Goal: Task Accomplishment & Management: Use online tool/utility

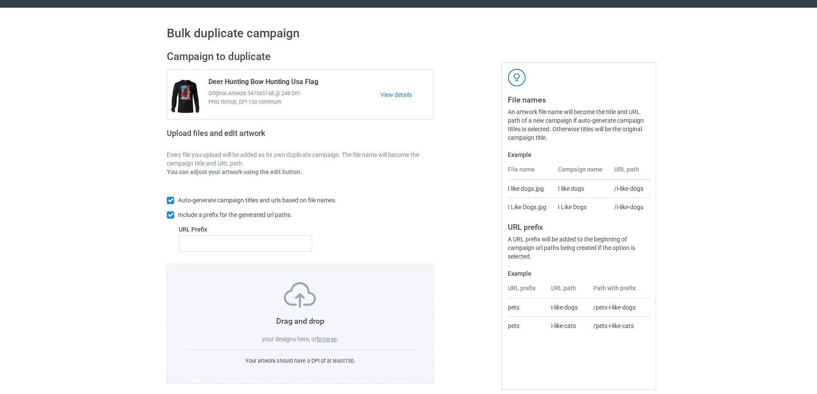
scroll to position [24, 0]
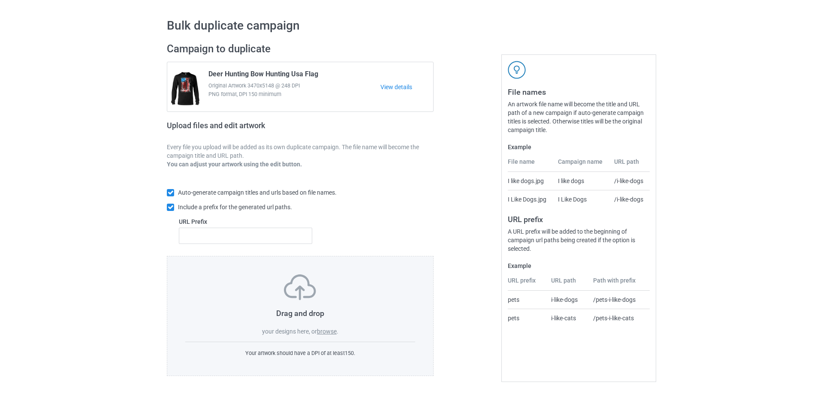
click at [322, 332] on label "browse" at bounding box center [327, 331] width 20 height 7
click at [0, 0] on input "browse" at bounding box center [0, 0] width 0 height 0
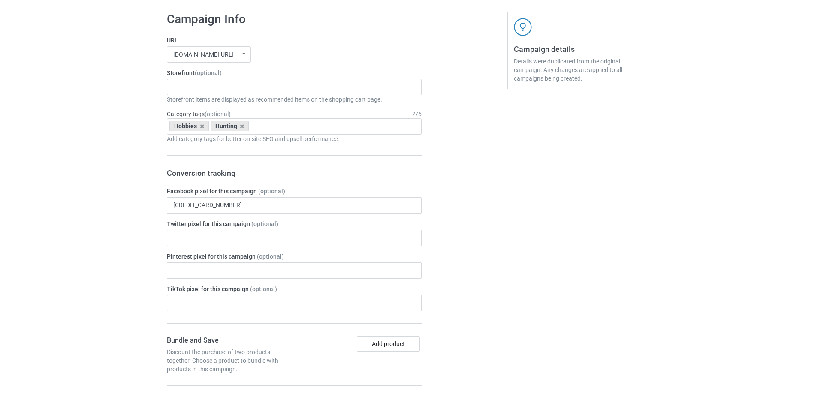
scroll to position [753, 0]
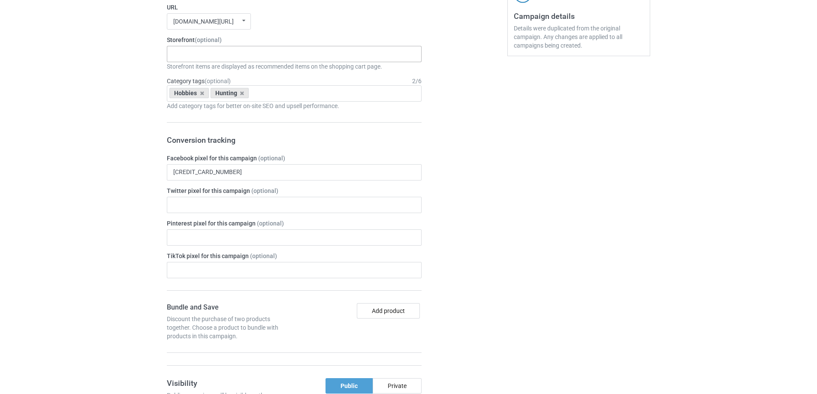
click at [178, 56] on input "text" at bounding box center [179, 53] width 13 height 7
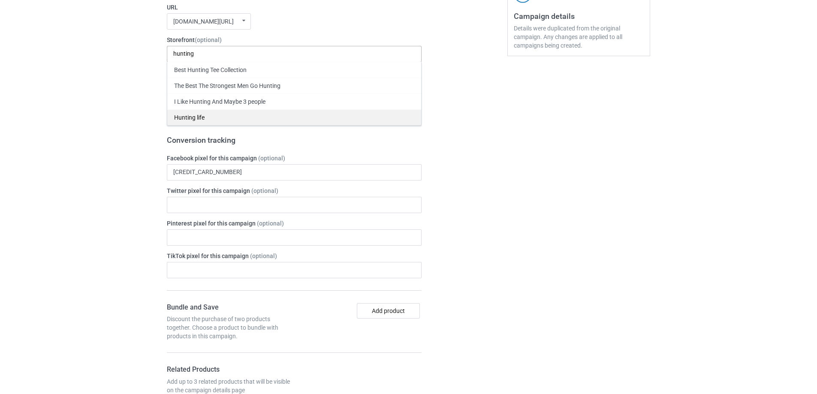
type input "hunting"
click at [187, 120] on div "Hunting life" at bounding box center [294, 117] width 254 height 16
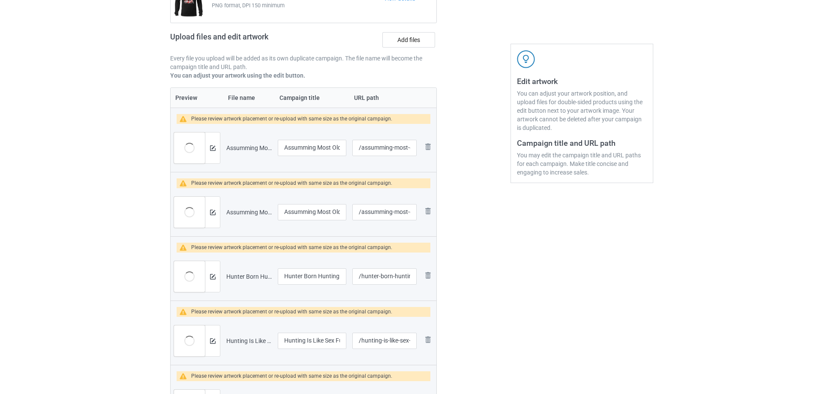
scroll to position [24, 0]
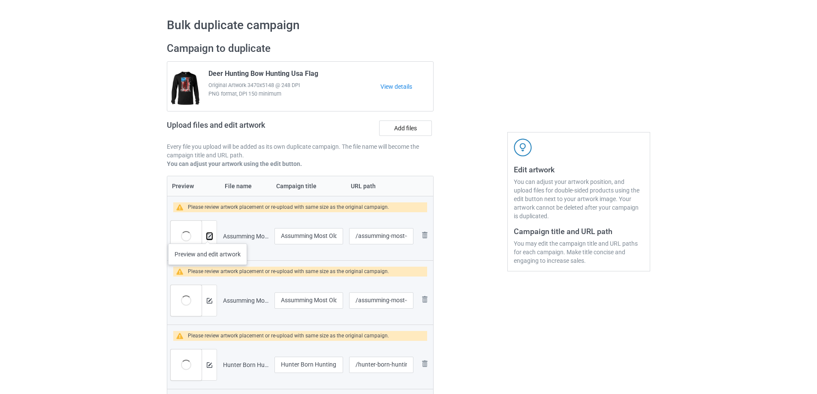
click at [208, 235] on img at bounding box center [210, 237] width 6 height 6
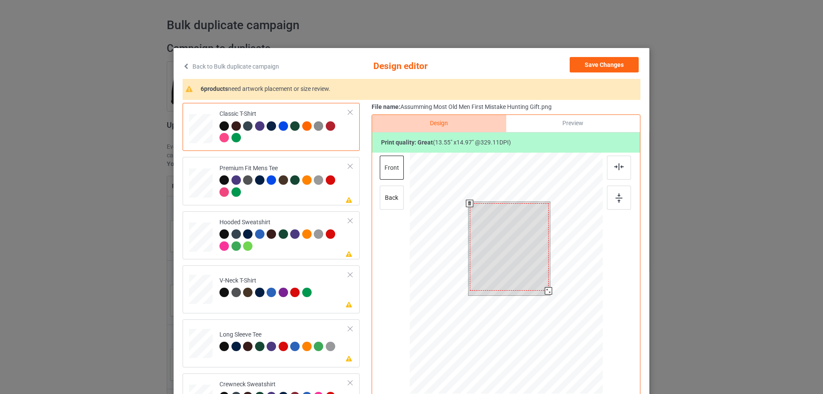
click at [546, 293] on div at bounding box center [548, 290] width 7 height 7
drag, startPoint x: 536, startPoint y: 277, endPoint x: 538, endPoint y: 269, distance: 7.8
click at [538, 269] on div at bounding box center [510, 245] width 79 height 87
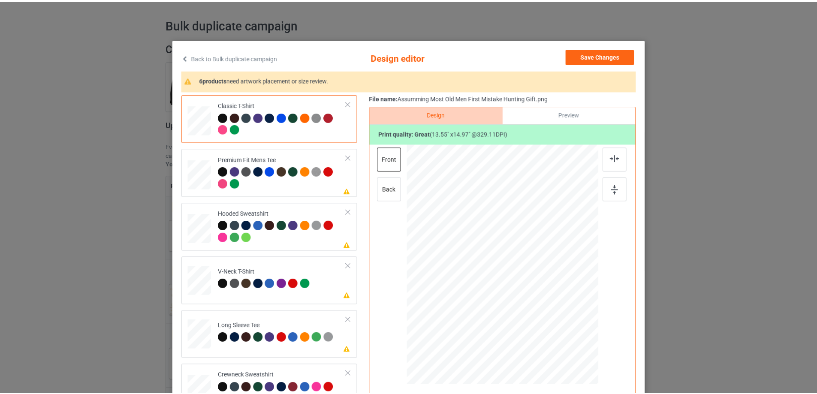
scroll to position [0, 0]
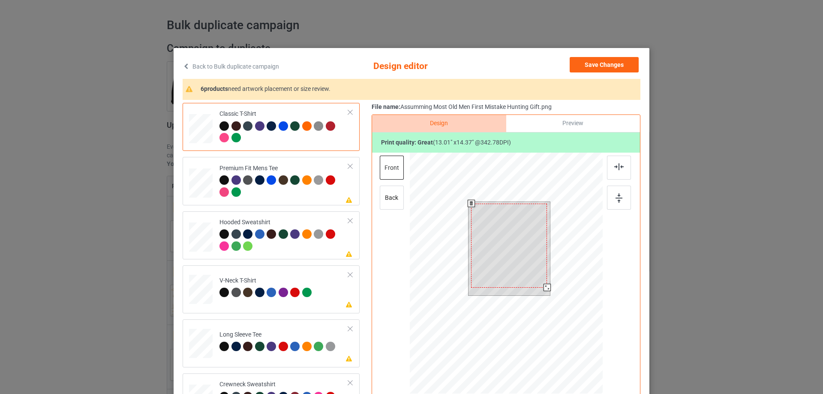
drag, startPoint x: 548, startPoint y: 290, endPoint x: 536, endPoint y: 289, distance: 12.1
click at [544, 291] on div at bounding box center [547, 287] width 7 height 7
click at [524, 262] on div at bounding box center [511, 244] width 76 height 84
click at [543, 288] on div at bounding box center [546, 285] width 7 height 7
click at [529, 256] on div at bounding box center [509, 243] width 75 height 83
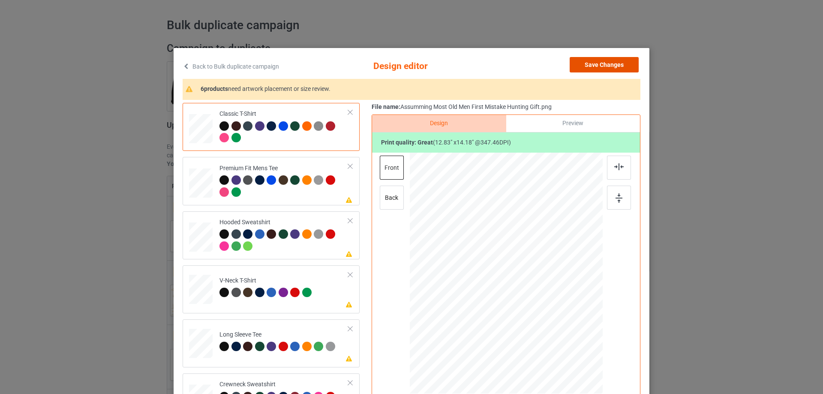
click at [626, 68] on button "Save Changes" at bounding box center [604, 64] width 69 height 15
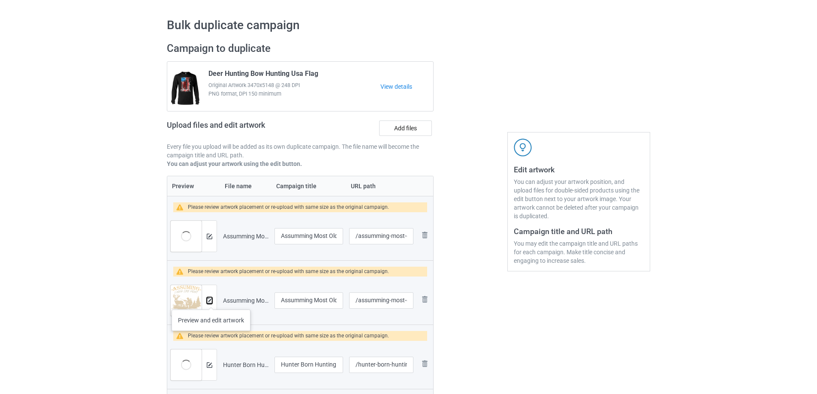
click at [211, 302] on img at bounding box center [210, 301] width 6 height 6
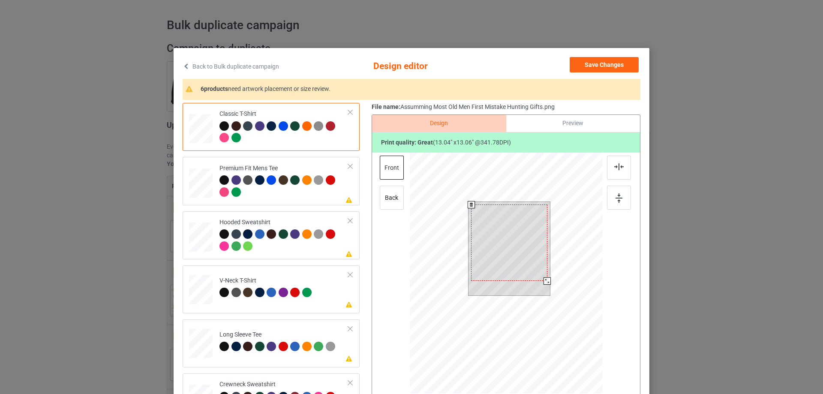
click at [548, 276] on div at bounding box center [506, 275] width 193 height 244
drag, startPoint x: 535, startPoint y: 263, endPoint x: 535, endPoint y: 245, distance: 17.6
click at [535, 245] on div at bounding box center [509, 240] width 76 height 76
drag, startPoint x: 542, startPoint y: 277, endPoint x: 529, endPoint y: 260, distance: 21.4
click at [543, 277] on div at bounding box center [546, 277] width 7 height 7
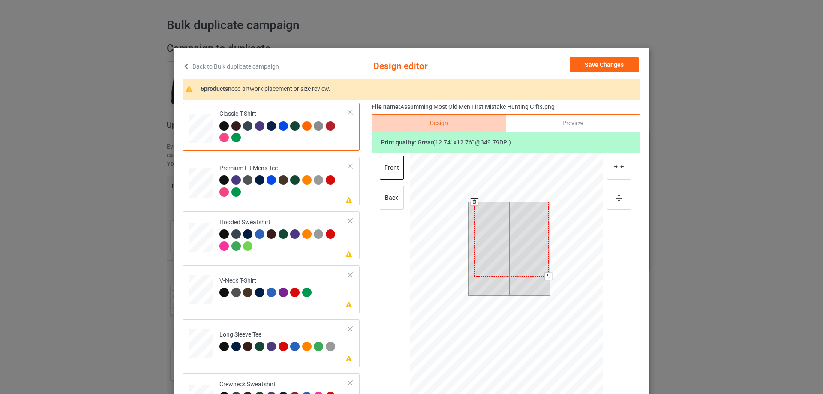
click at [530, 243] on div at bounding box center [511, 239] width 74 height 75
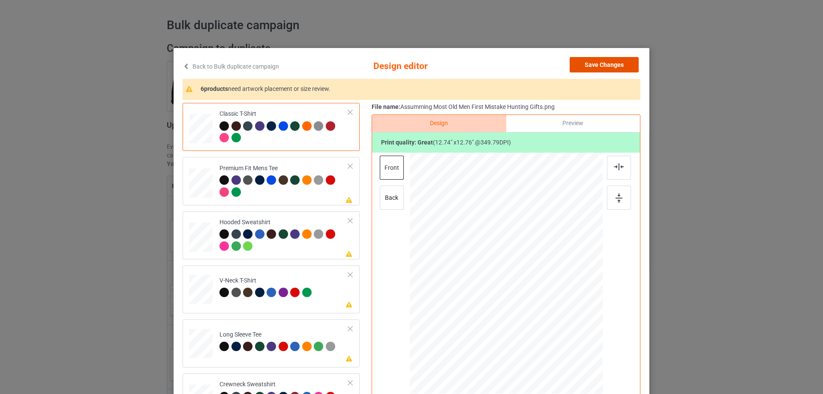
click at [607, 63] on button "Save Changes" at bounding box center [604, 64] width 69 height 15
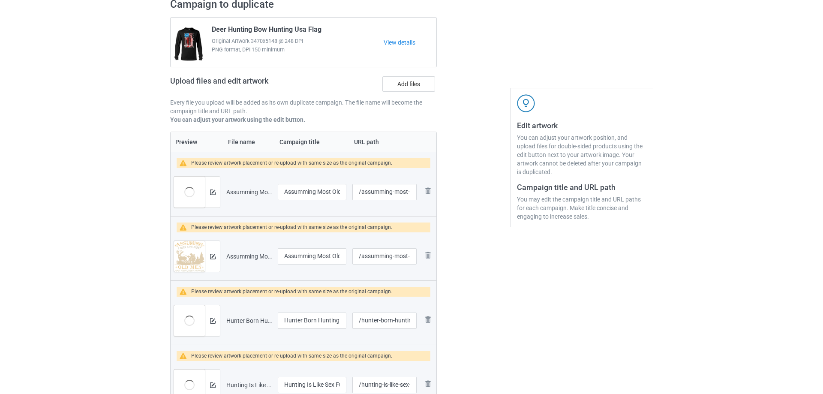
scroll to position [110, 0]
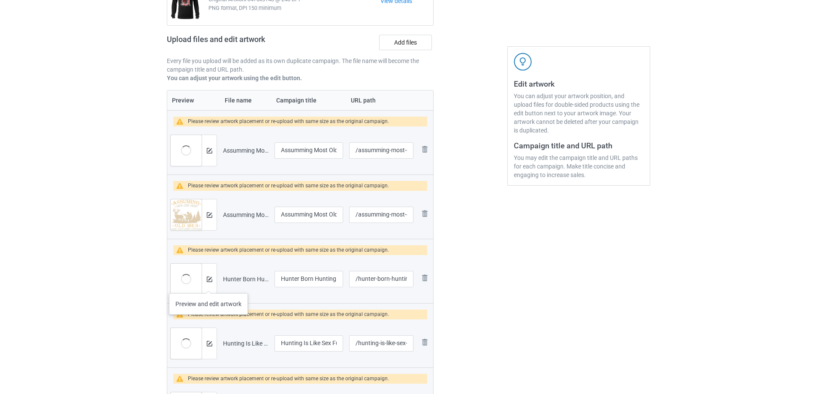
click at [208, 285] on div at bounding box center [209, 279] width 15 height 31
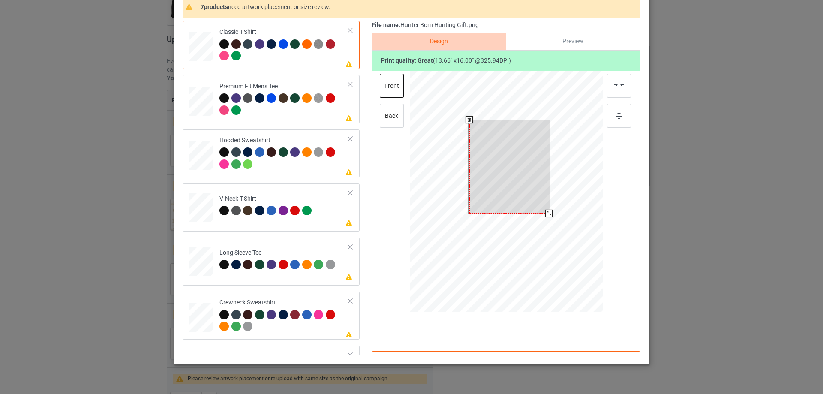
scroll to position [86, 0]
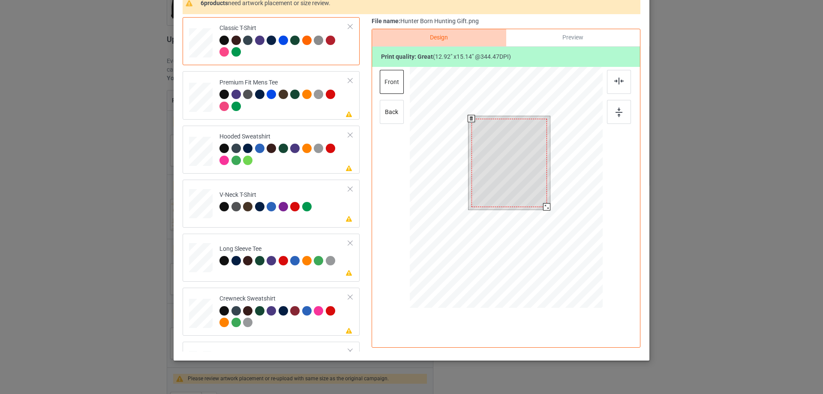
click at [543, 207] on div at bounding box center [546, 206] width 7 height 7
click at [527, 154] on div at bounding box center [509, 160] width 75 height 88
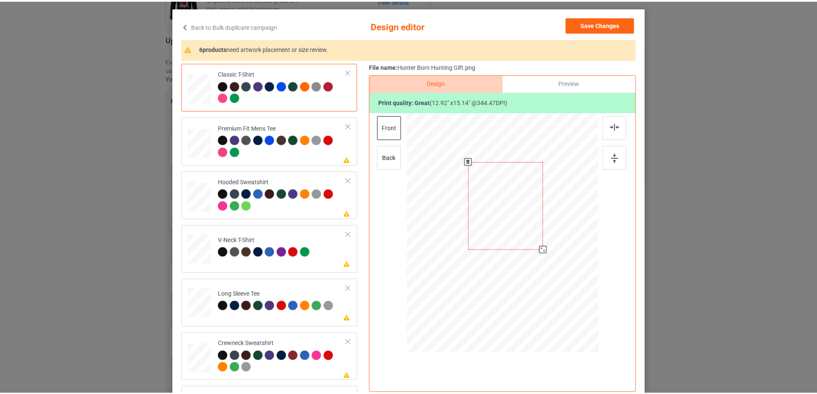
scroll to position [0, 0]
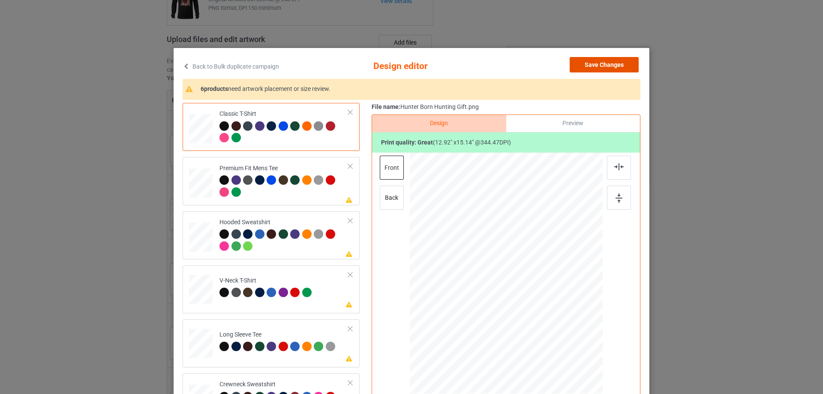
click at [596, 66] on button "Save Changes" at bounding box center [604, 64] width 69 height 15
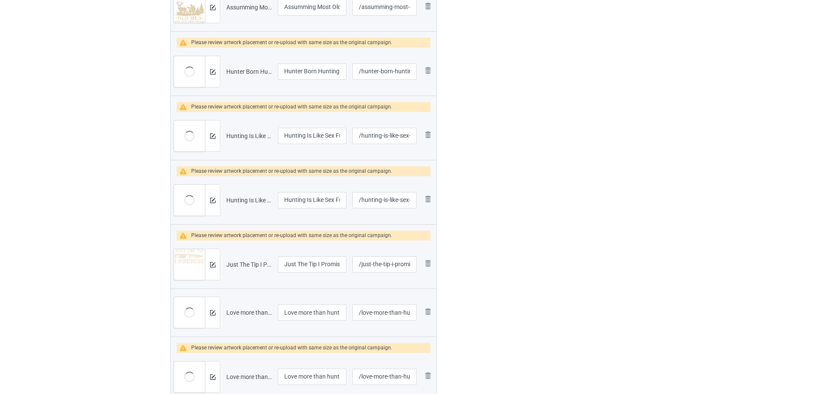
scroll to position [324, 0]
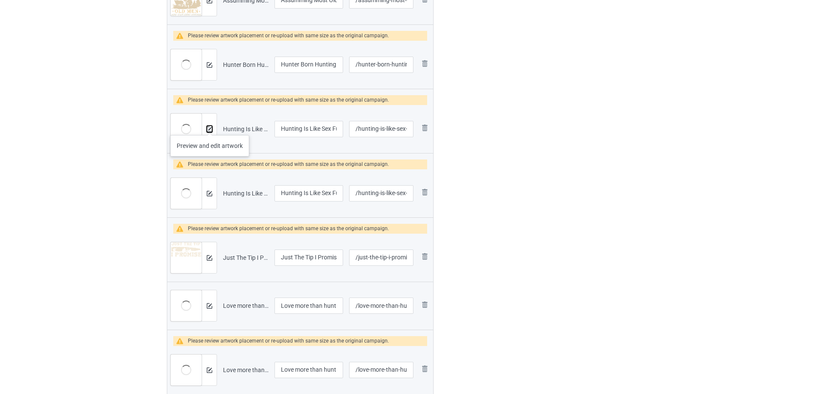
click at [210, 126] on img at bounding box center [210, 129] width 6 height 6
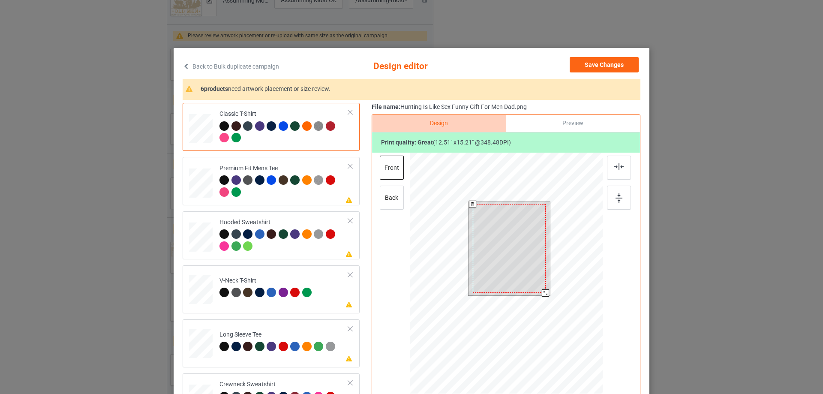
drag, startPoint x: 544, startPoint y: 295, endPoint x: 540, endPoint y: 295, distance: 4.3
click at [542, 295] on div at bounding box center [545, 292] width 7 height 7
click at [510, 232] on div at bounding box center [509, 246] width 73 height 89
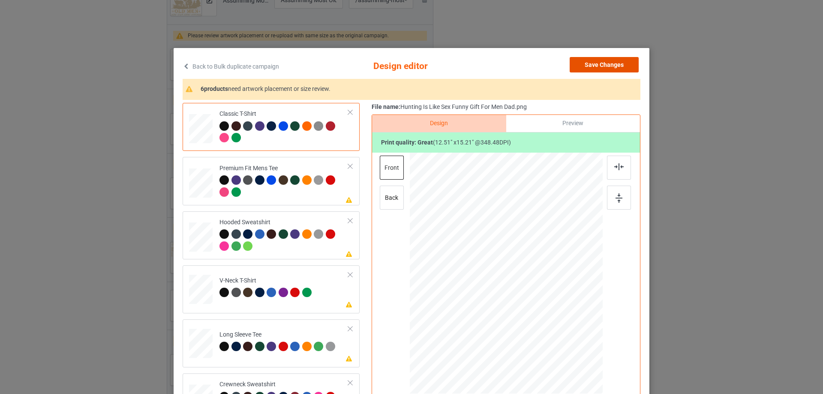
click at [595, 64] on button "Save Changes" at bounding box center [604, 64] width 69 height 15
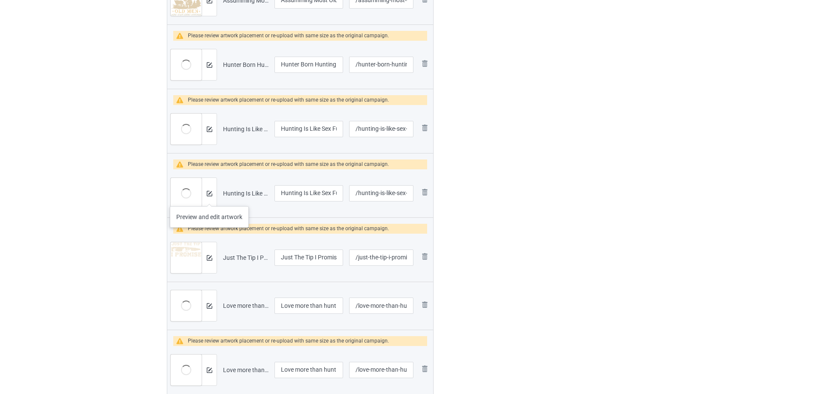
click at [209, 198] on div at bounding box center [209, 193] width 15 height 31
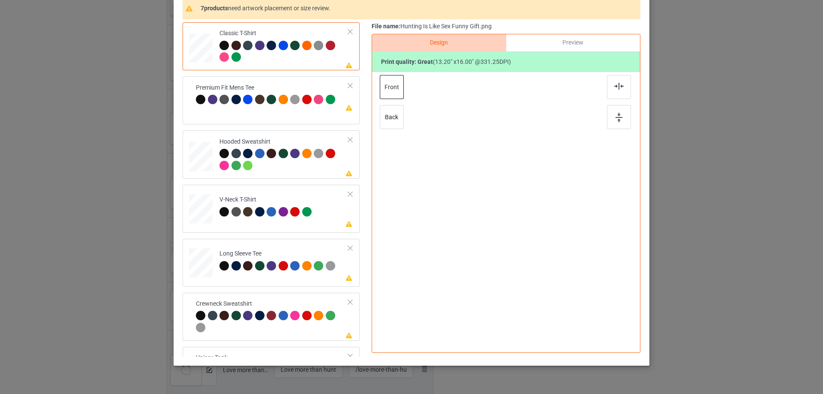
scroll to position [86, 0]
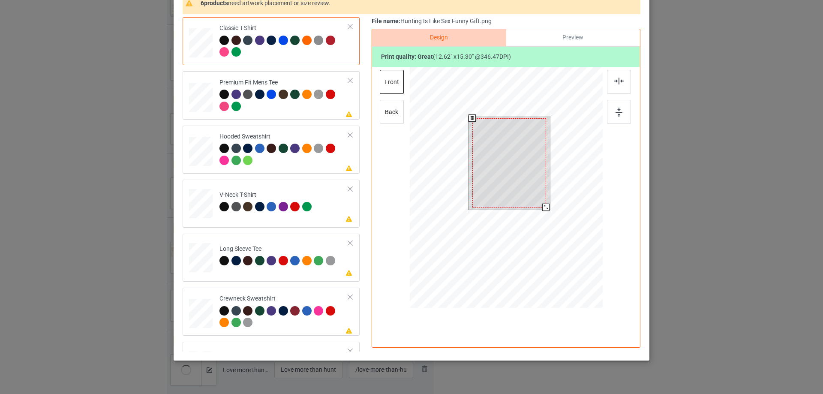
drag, startPoint x: 544, startPoint y: 210, endPoint x: 530, endPoint y: 178, distance: 35.3
click at [542, 209] on div at bounding box center [545, 207] width 7 height 7
click at [530, 159] on div at bounding box center [509, 160] width 72 height 88
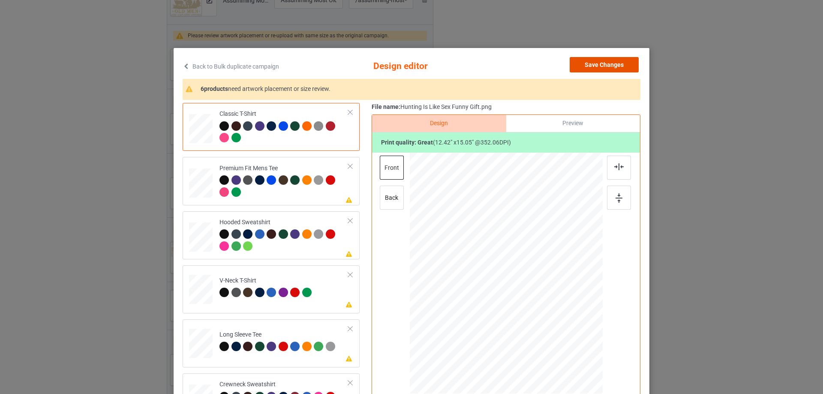
click at [596, 66] on button "Save Changes" at bounding box center [604, 64] width 69 height 15
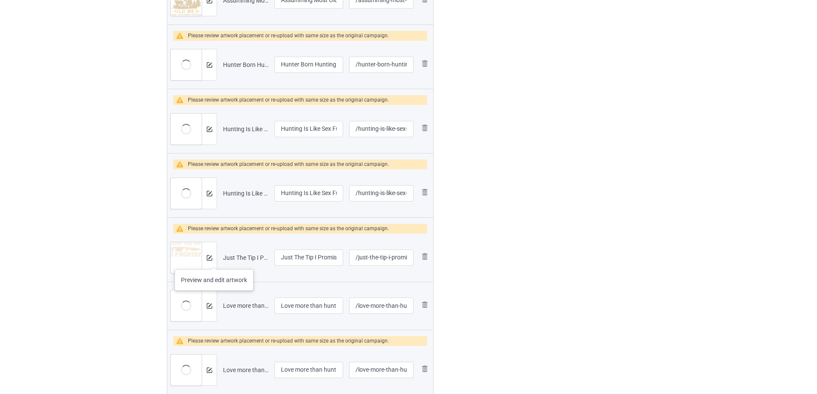
click at [214, 261] on div at bounding box center [209, 257] width 15 height 31
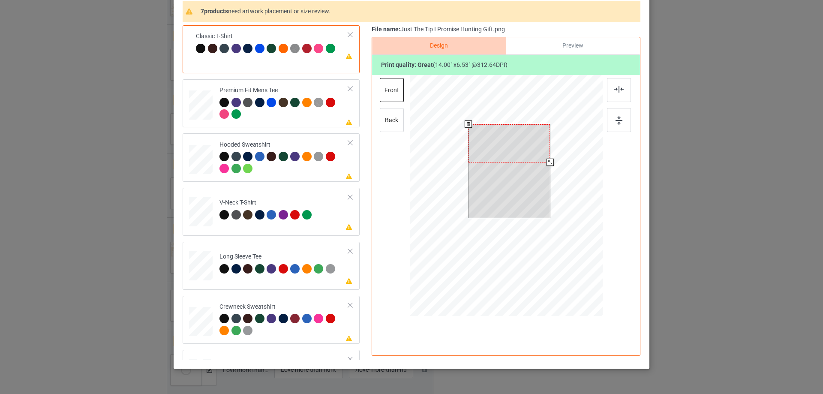
scroll to position [86, 0]
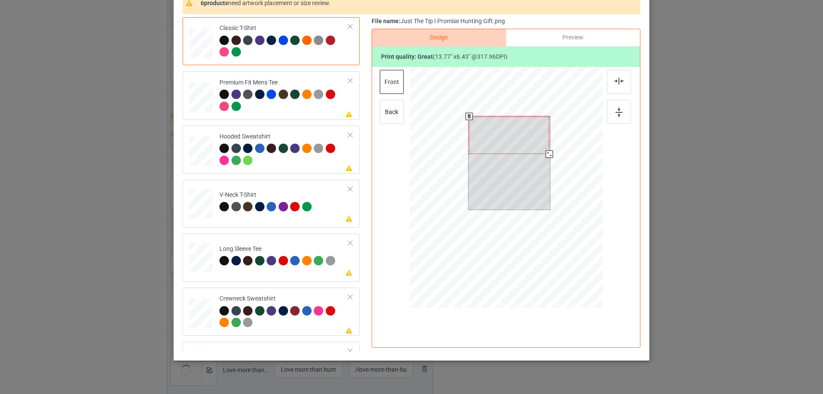
click at [546, 157] on div at bounding box center [549, 154] width 7 height 7
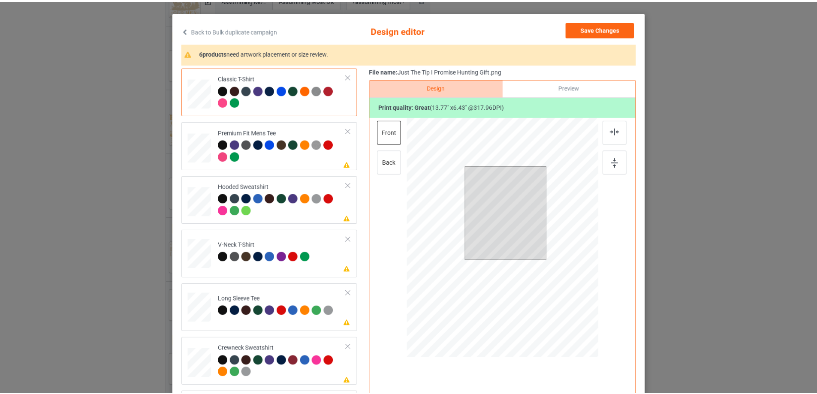
scroll to position [0, 0]
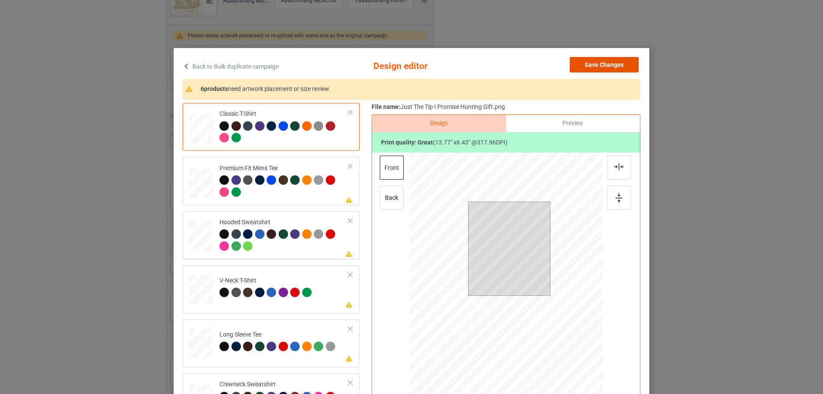
click at [594, 66] on button "Save Changes" at bounding box center [604, 64] width 69 height 15
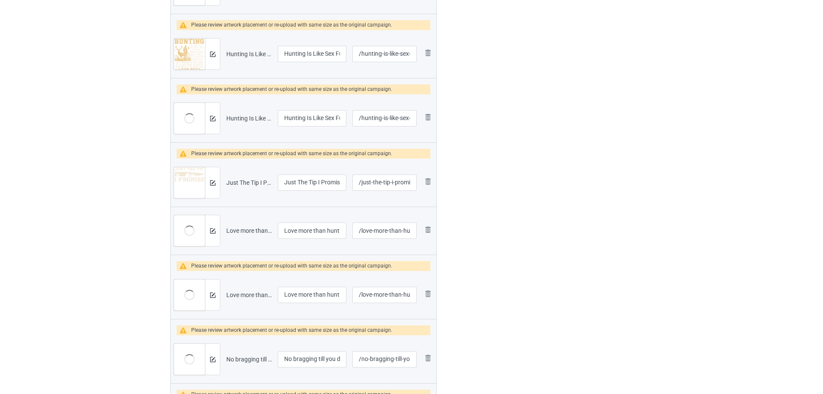
scroll to position [410, 0]
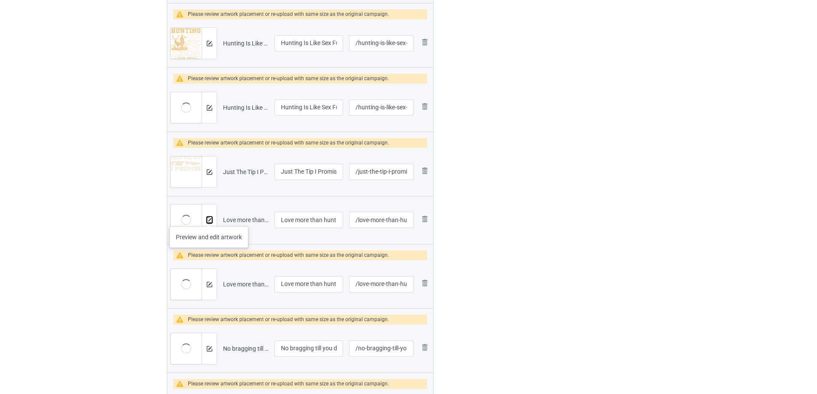
click at [209, 218] on img at bounding box center [210, 220] width 6 height 6
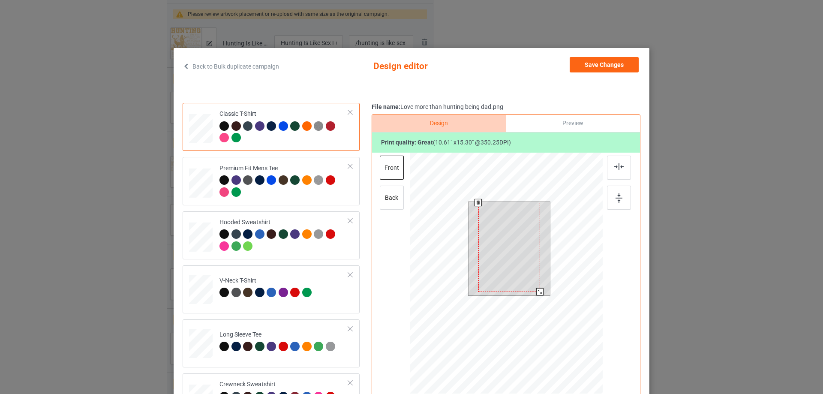
scroll to position [86, 0]
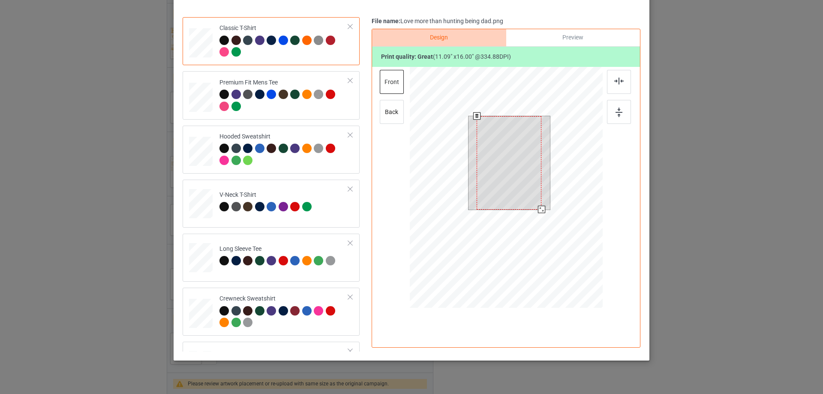
click at [538, 209] on div at bounding box center [541, 209] width 7 height 7
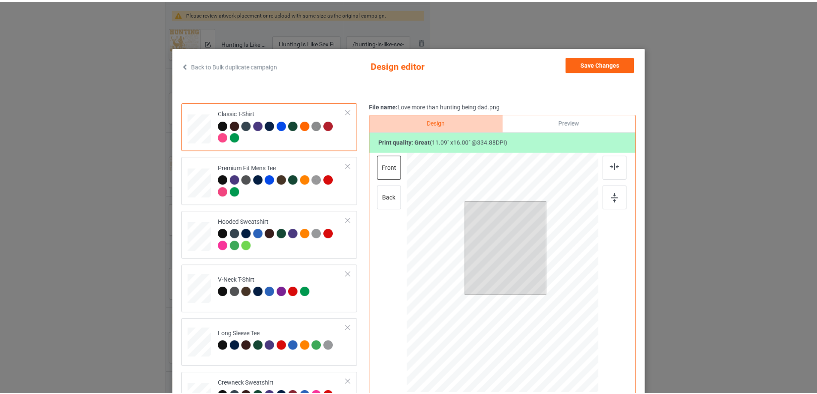
scroll to position [0, 0]
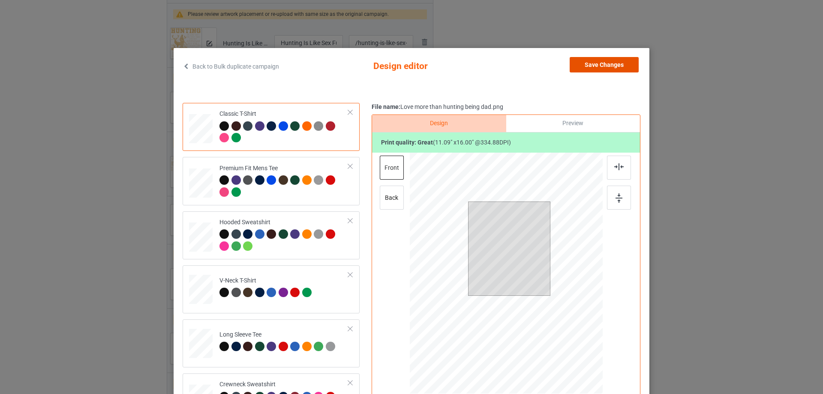
click at [588, 64] on button "Save Changes" at bounding box center [604, 64] width 69 height 15
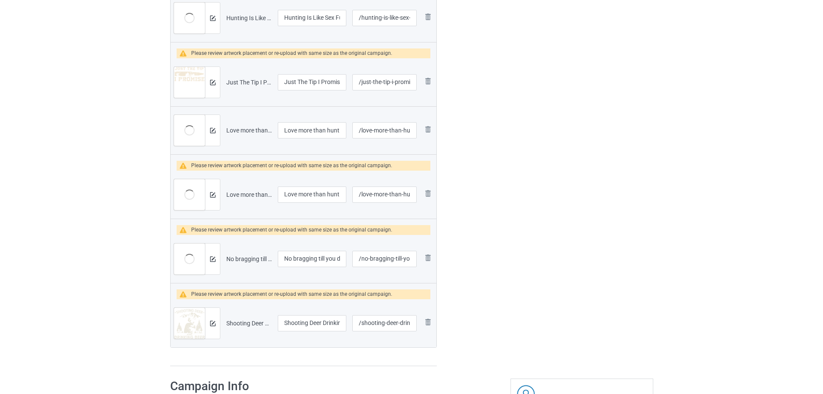
scroll to position [539, 0]
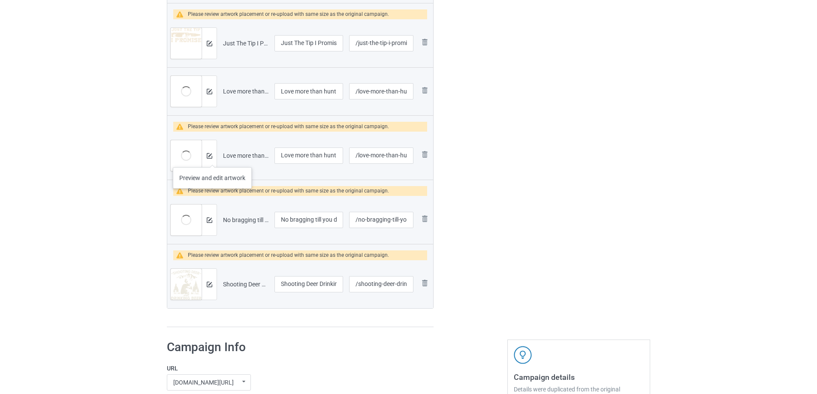
click at [212, 159] on div at bounding box center [209, 155] width 15 height 31
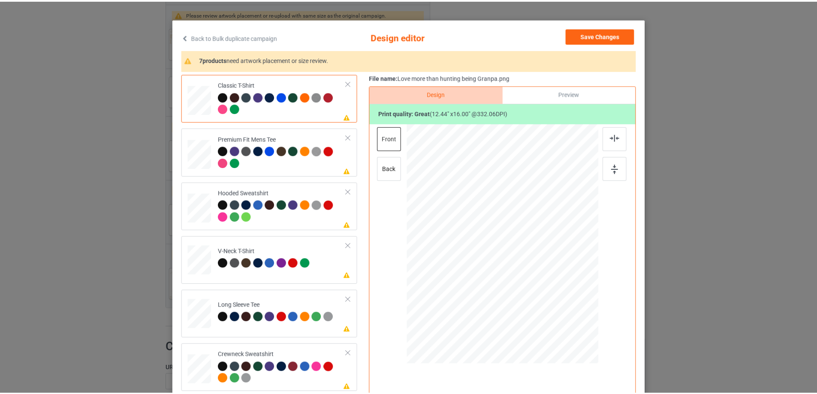
scroll to position [0, 0]
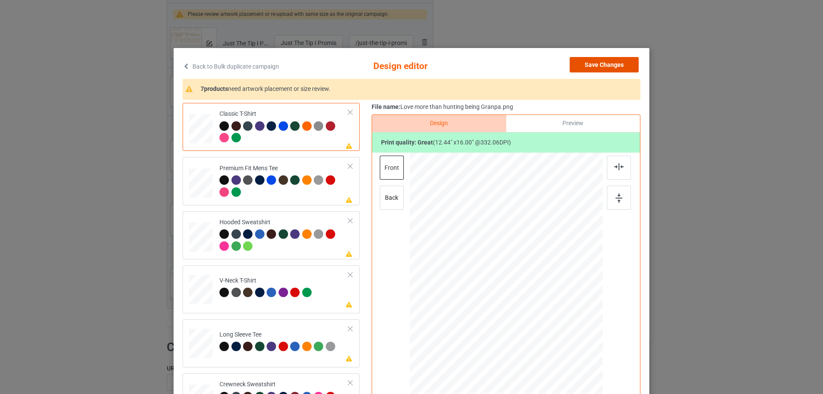
click at [578, 66] on button "Save Changes" at bounding box center [604, 64] width 69 height 15
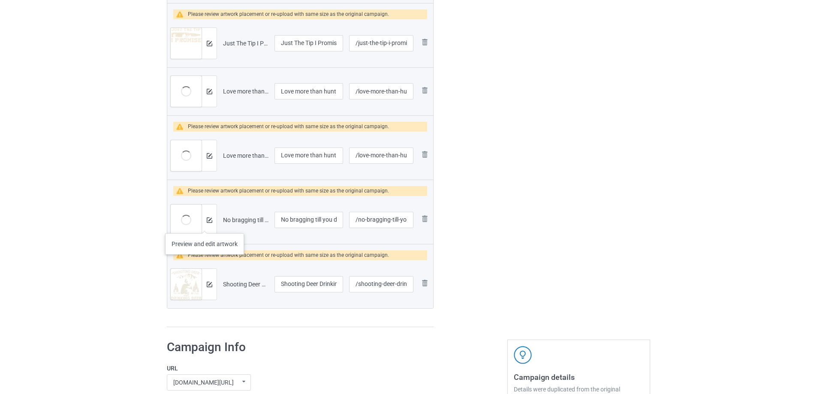
click at [205, 225] on div at bounding box center [209, 220] width 15 height 31
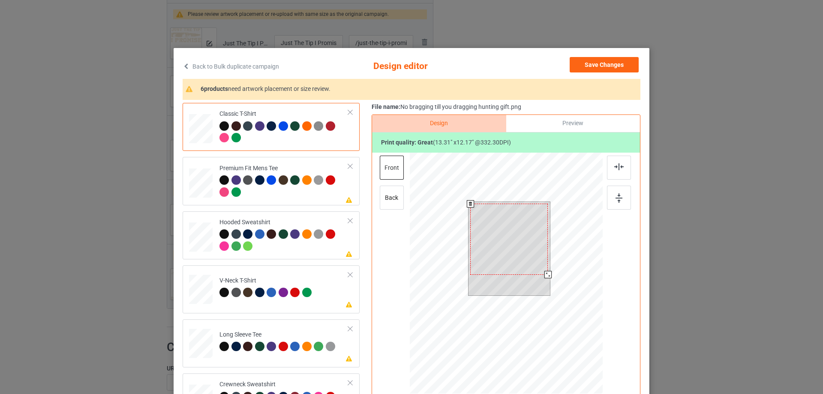
click at [545, 274] on div at bounding box center [548, 274] width 7 height 7
click at [533, 250] on div at bounding box center [509, 237] width 78 height 71
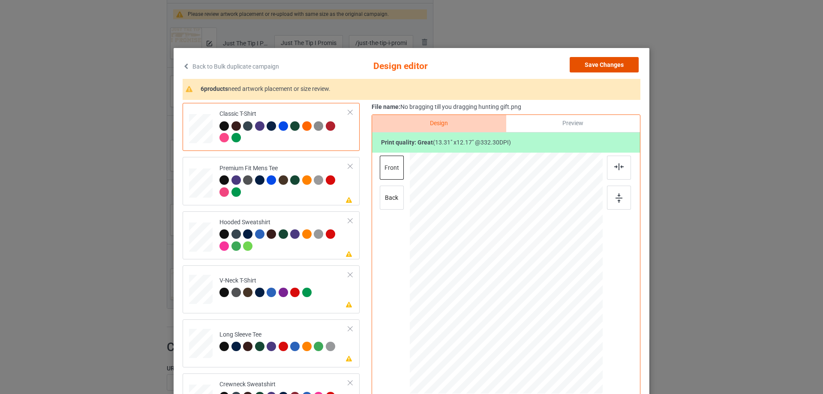
click at [603, 67] on button "Save Changes" at bounding box center [604, 64] width 69 height 15
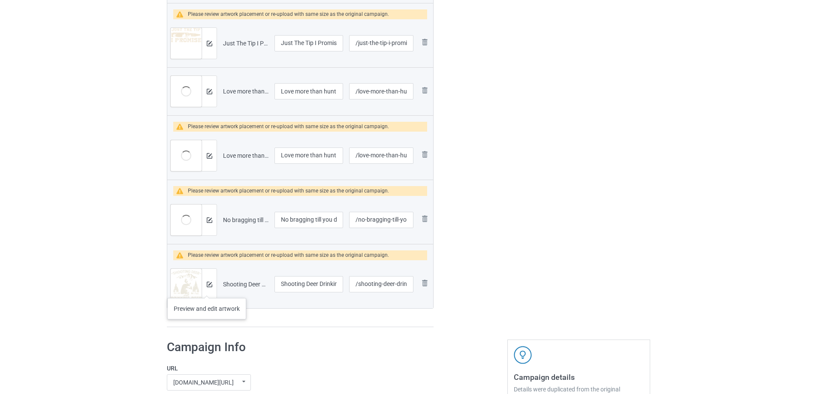
click at [207, 289] on div at bounding box center [209, 284] width 15 height 31
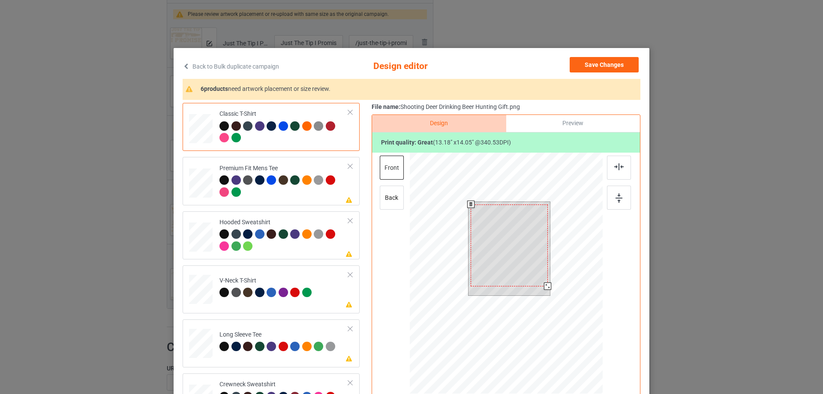
drag, startPoint x: 545, startPoint y: 290, endPoint x: 545, endPoint y: 286, distance: 4.7
click at [545, 286] on div at bounding box center [547, 286] width 7 height 7
click at [533, 239] on div at bounding box center [510, 243] width 77 height 82
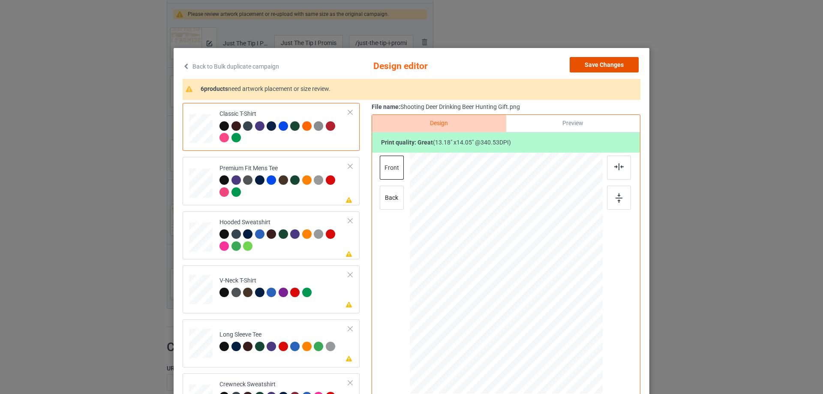
click at [604, 69] on button "Save Changes" at bounding box center [604, 64] width 69 height 15
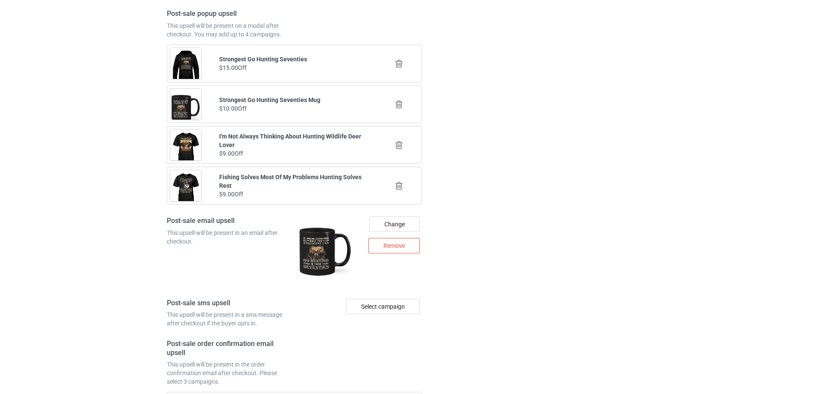
scroll to position [1735, 0]
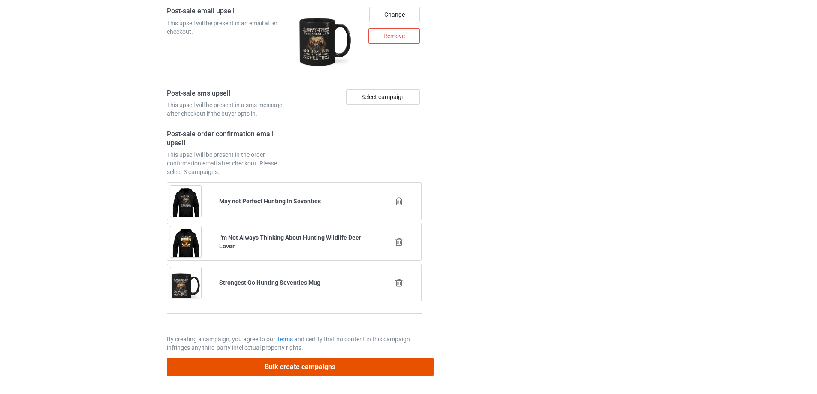
click at [256, 366] on button "Bulk create campaigns" at bounding box center [300, 367] width 267 height 18
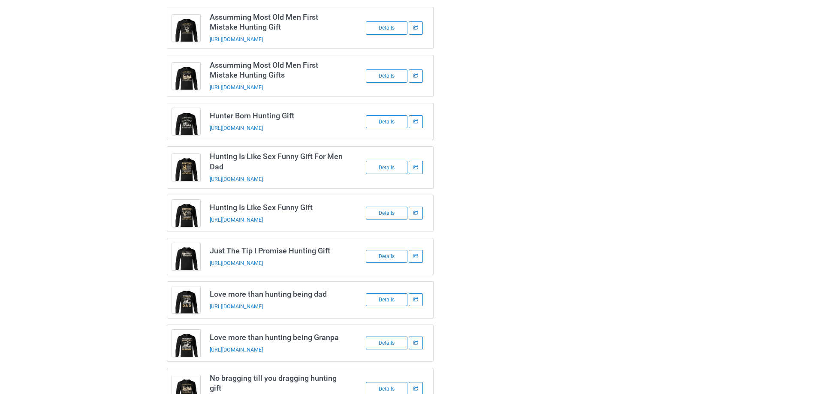
scroll to position [0, 0]
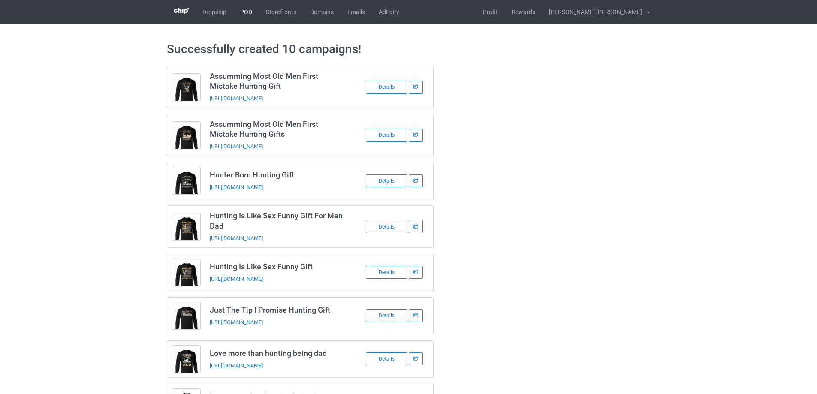
click at [250, 11] on link "POD" at bounding box center [246, 12] width 26 height 24
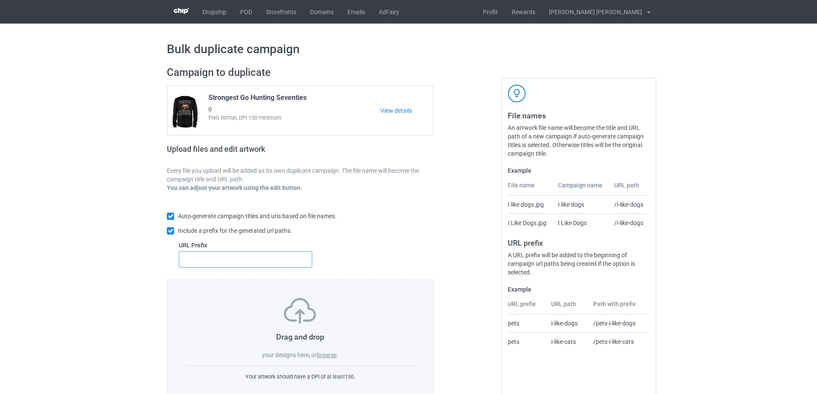
click at [238, 264] on input "text" at bounding box center [245, 259] width 133 height 16
type input "b-"
click at [334, 356] on label "browse" at bounding box center [327, 355] width 20 height 7
click at [0, 0] on input "browse" at bounding box center [0, 0] width 0 height 0
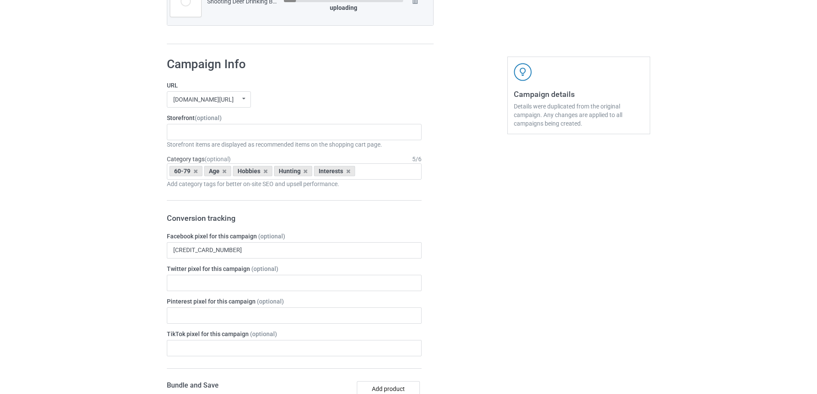
scroll to position [772, 0]
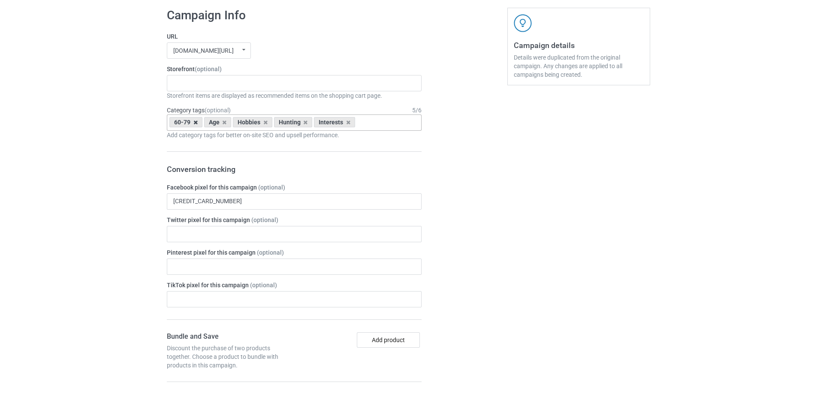
click at [196, 123] on icon at bounding box center [195, 123] width 4 height 6
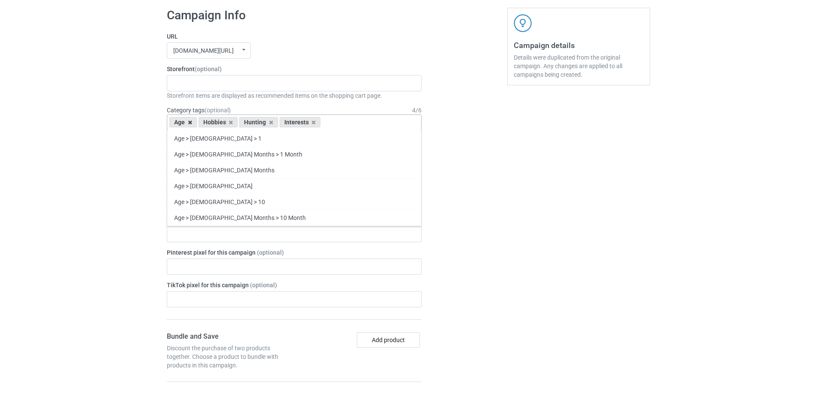
click at [189, 123] on icon at bounding box center [190, 123] width 4 height 6
click at [283, 123] on icon at bounding box center [285, 123] width 4 height 6
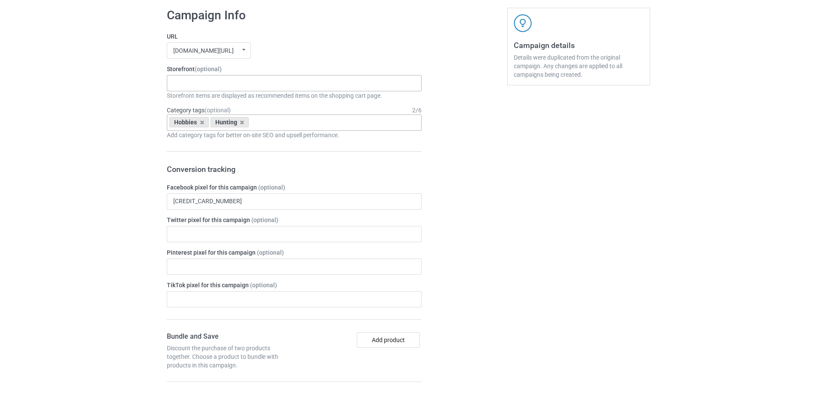
click at [214, 85] on div "Gifts For Bikers No Hobby [DATE] Hide And Seek World Champion Sasquatch I Love …" at bounding box center [294, 83] width 255 height 16
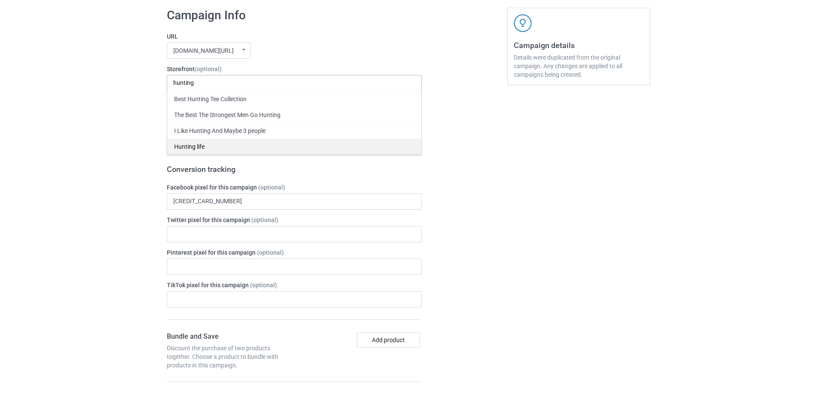
type input "hunting"
click at [199, 144] on div "Hunting life" at bounding box center [294, 146] width 254 height 16
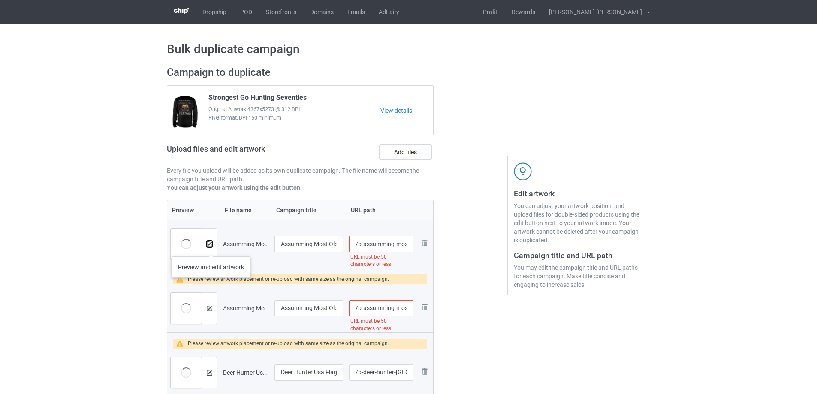
click at [211, 247] on button at bounding box center [210, 244] width 6 height 7
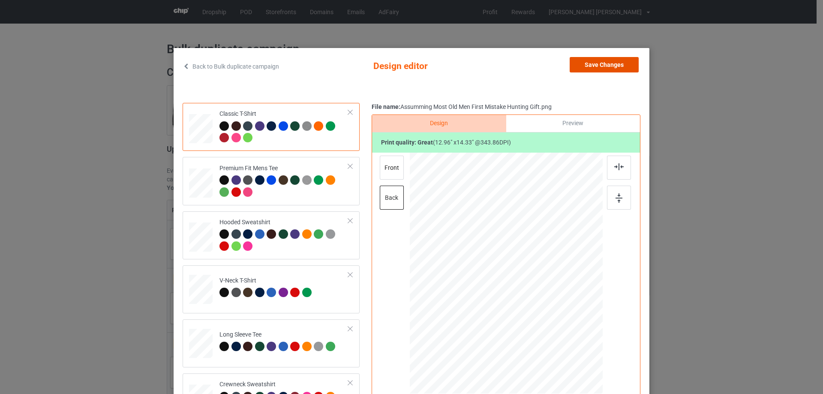
click at [588, 58] on button "Save Changes" at bounding box center [604, 64] width 69 height 15
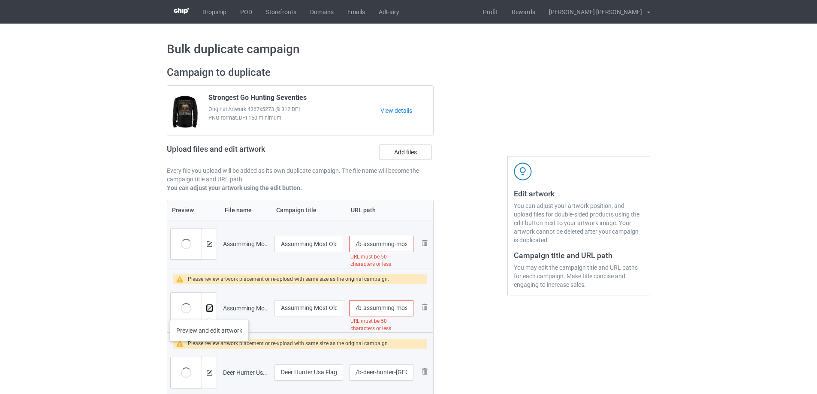
click at [209, 311] on button at bounding box center [210, 308] width 6 height 7
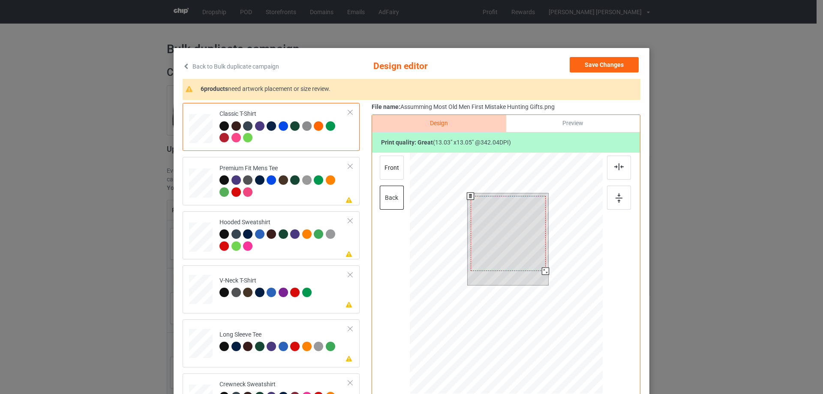
drag, startPoint x: 544, startPoint y: 274, endPoint x: 540, endPoint y: 273, distance: 4.5
click at [542, 273] on div at bounding box center [545, 271] width 7 height 7
click at [526, 227] on div at bounding box center [508, 230] width 75 height 75
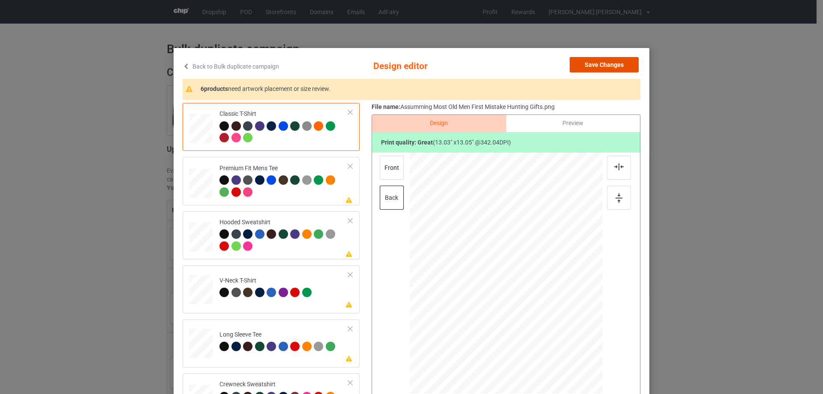
click at [618, 65] on button "Save Changes" at bounding box center [604, 64] width 69 height 15
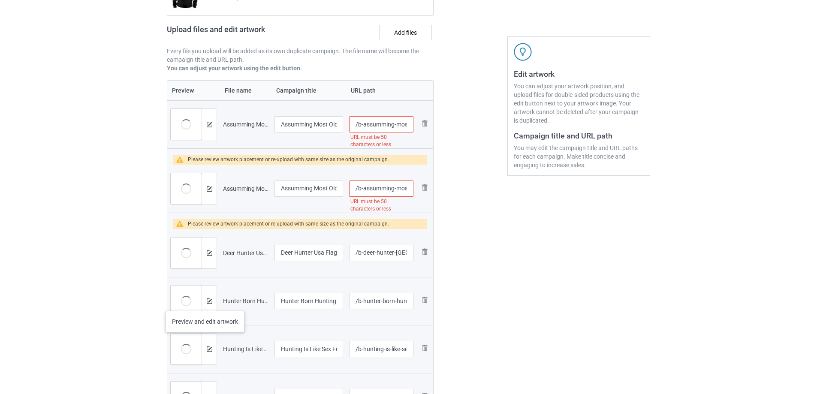
scroll to position [129, 0]
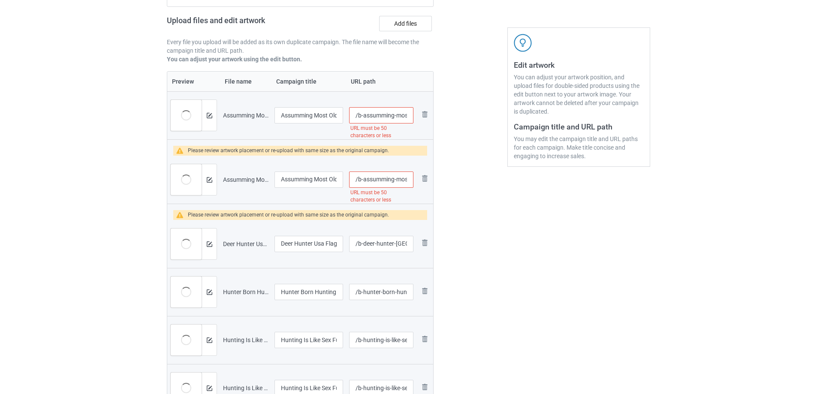
click at [400, 118] on input "/b-assumming-most-old-men-first-mistake-hunting-gift" at bounding box center [381, 115] width 64 height 16
type input "/b-assumming-most-old-men-first-mistake-hunting"
click at [390, 182] on input "/b-assumming-most-old-men-first-mistake-hunting-gifts" at bounding box center [381, 180] width 64 height 16
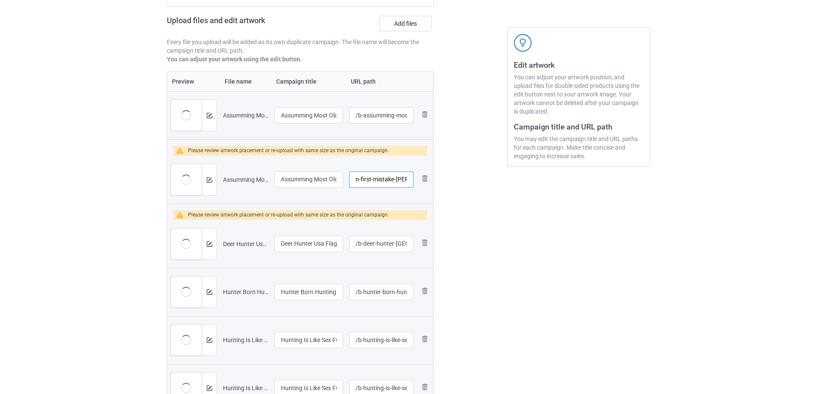
type input "/b-assumming-most-old-men-first-mistake-[PERSON_NAME]"
click at [478, 221] on div at bounding box center [471, 336] width 62 height 811
click at [210, 243] on img at bounding box center [210, 244] width 6 height 6
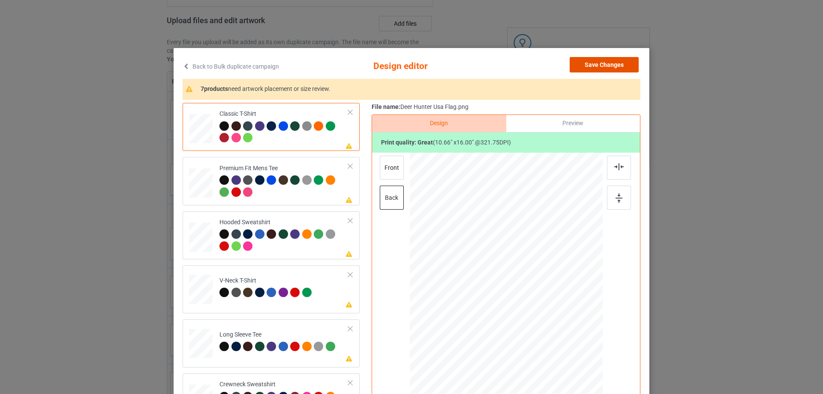
click at [611, 65] on button "Save Changes" at bounding box center [604, 64] width 69 height 15
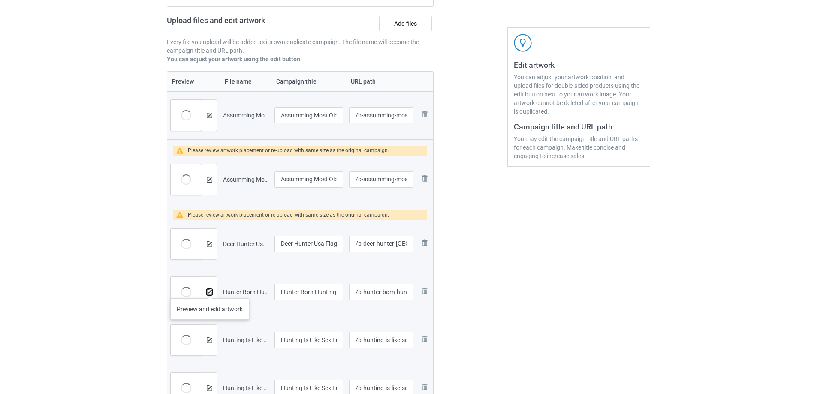
click at [210, 290] on img at bounding box center [210, 292] width 6 height 6
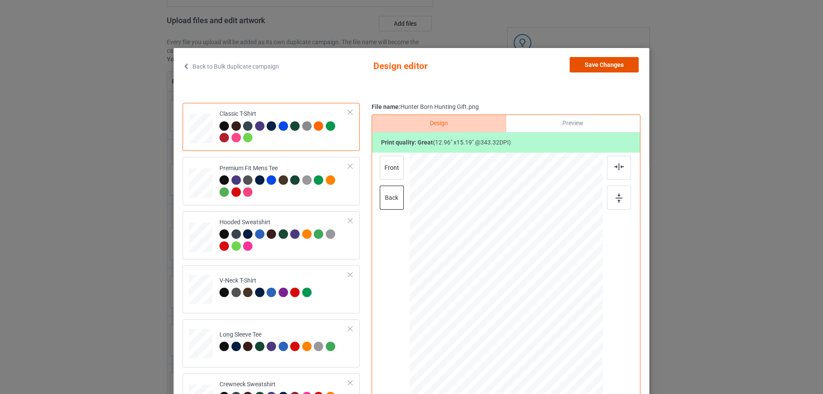
click at [597, 65] on button "Save Changes" at bounding box center [604, 64] width 69 height 15
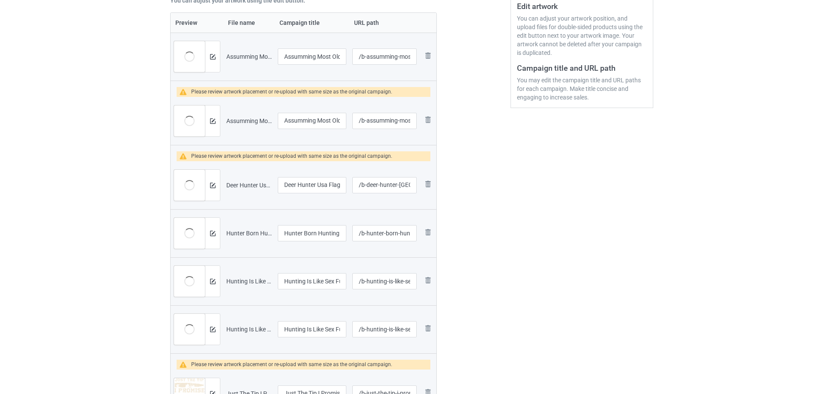
scroll to position [214, 0]
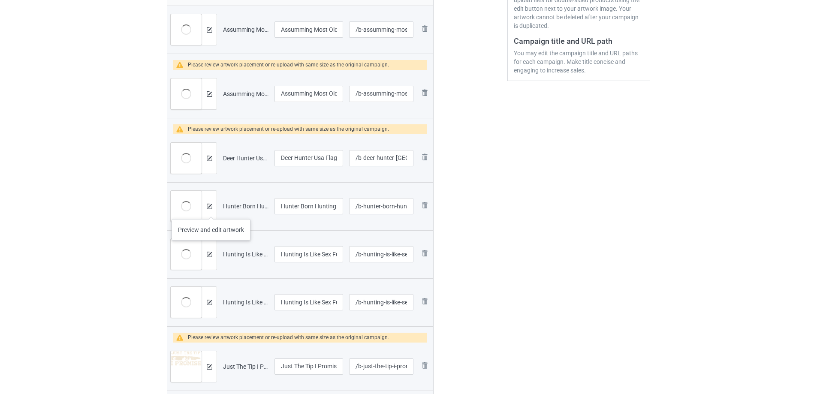
click at [211, 211] on div at bounding box center [209, 206] width 15 height 31
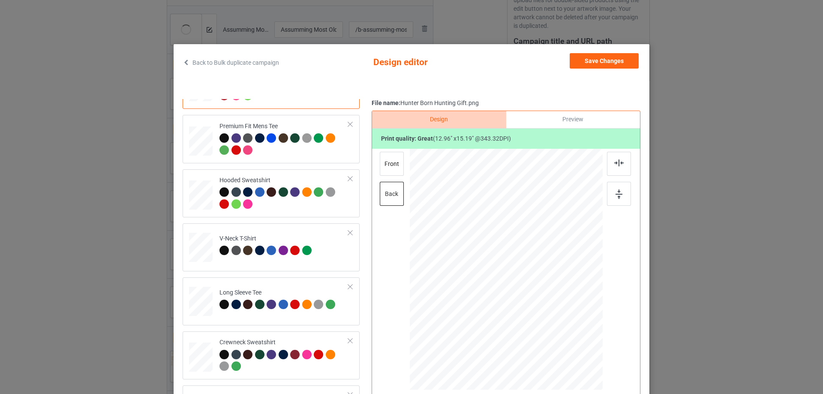
scroll to position [0, 0]
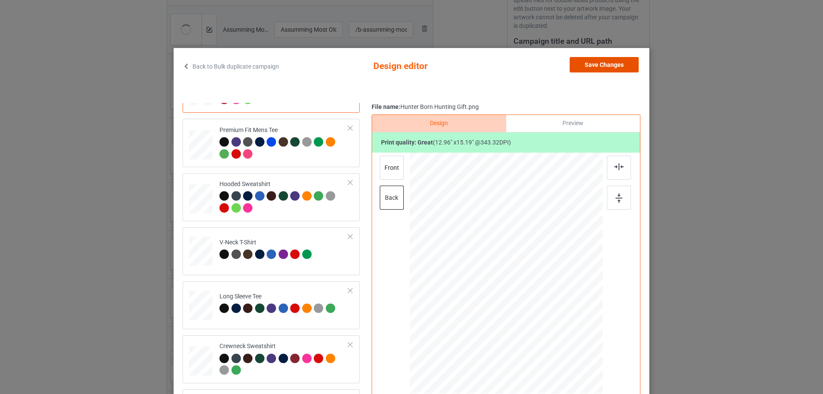
click at [614, 62] on button "Save Changes" at bounding box center [604, 64] width 69 height 15
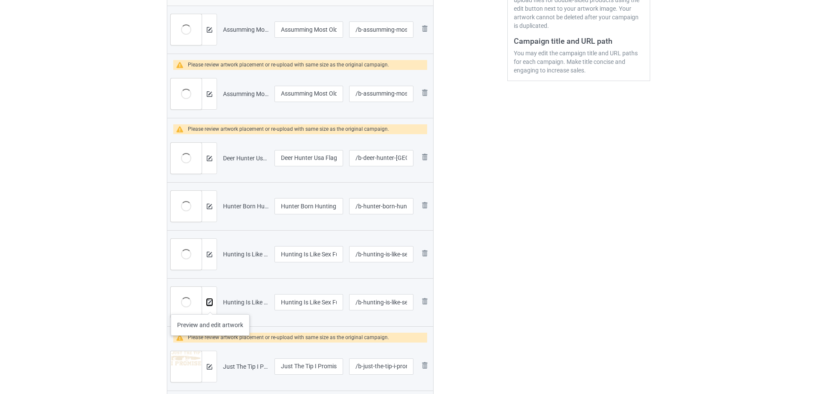
click at [210, 306] on button at bounding box center [210, 302] width 6 height 7
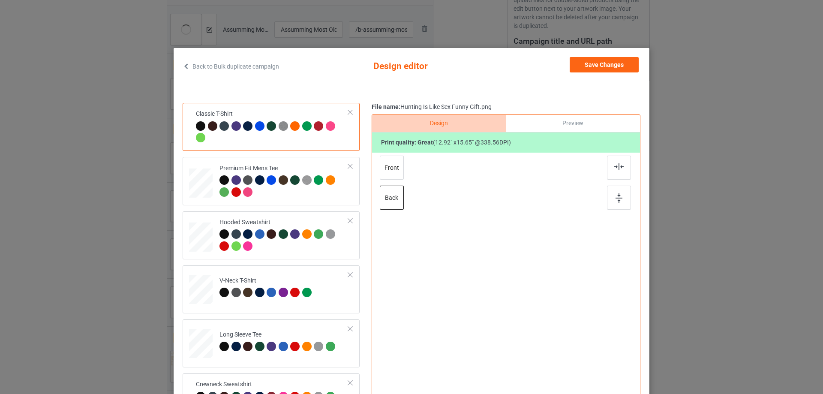
scroll to position [38, 0]
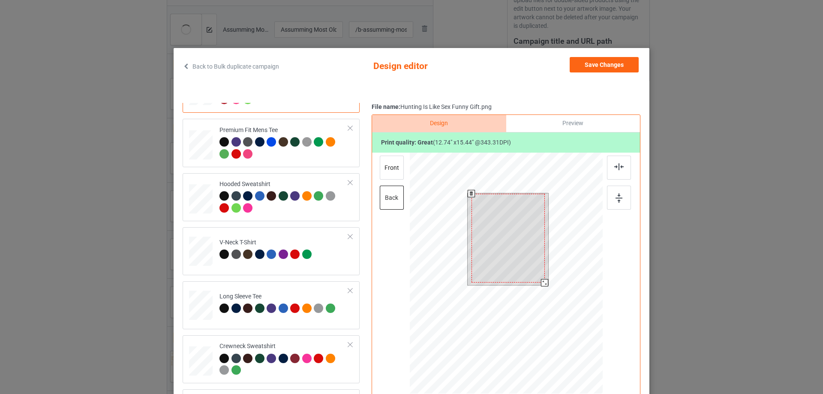
click at [541, 283] on div at bounding box center [544, 282] width 7 height 7
click at [521, 252] on div at bounding box center [507, 237] width 73 height 89
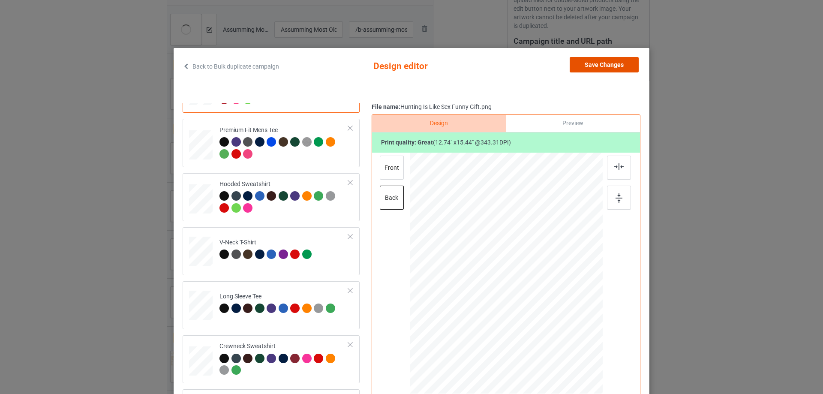
click at [613, 63] on button "Save Changes" at bounding box center [604, 64] width 69 height 15
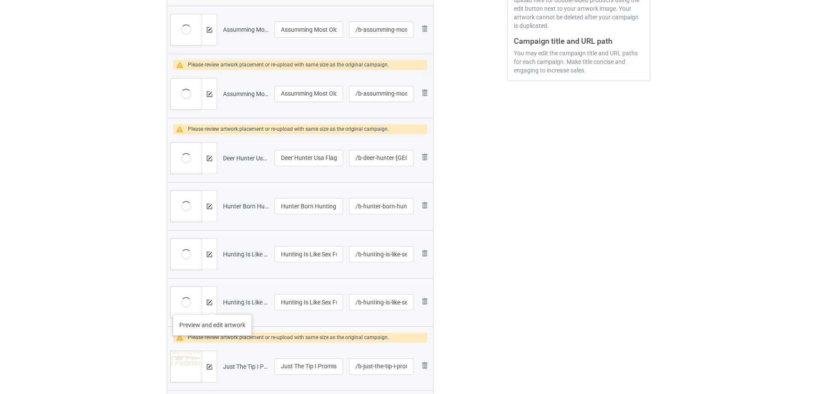
click at [211, 306] on div at bounding box center [209, 302] width 15 height 31
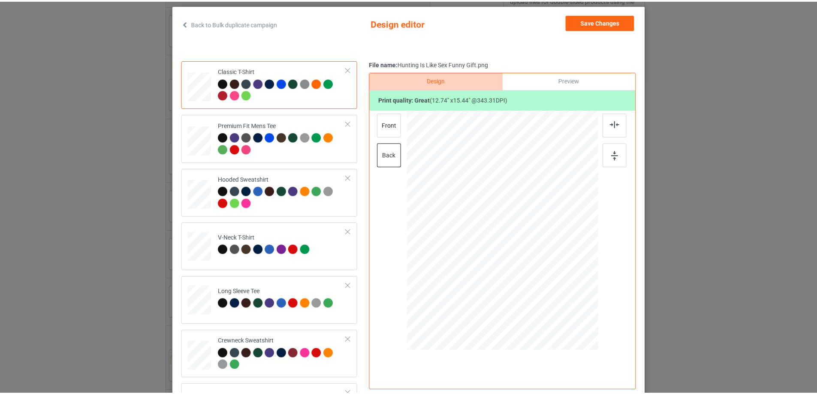
scroll to position [0, 0]
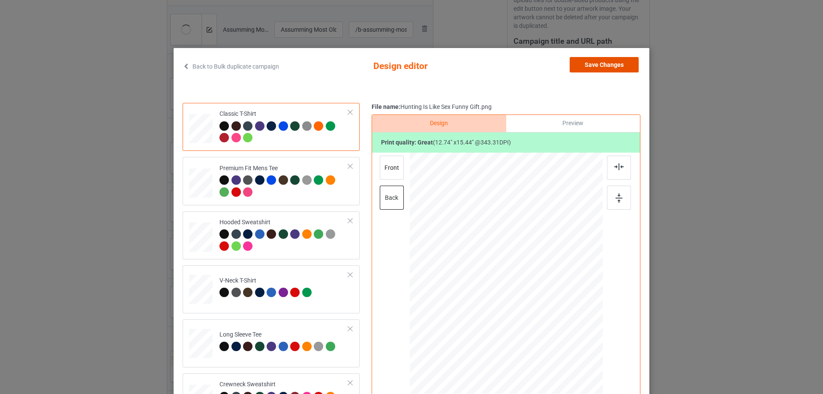
click at [611, 71] on button "Save Changes" at bounding box center [604, 64] width 69 height 15
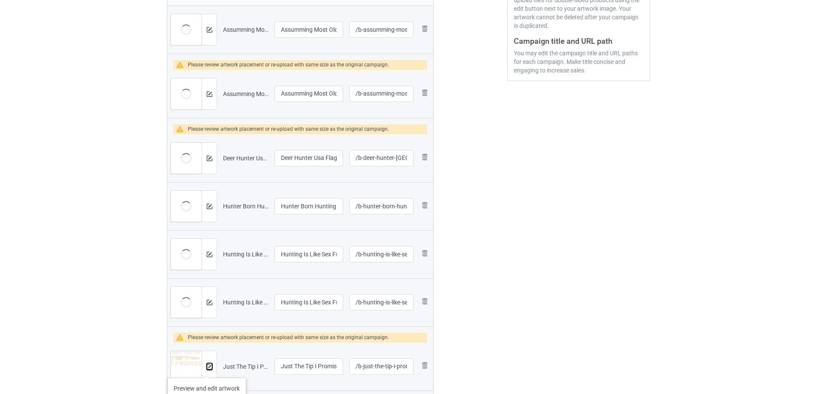
click at [207, 369] on img at bounding box center [210, 367] width 6 height 6
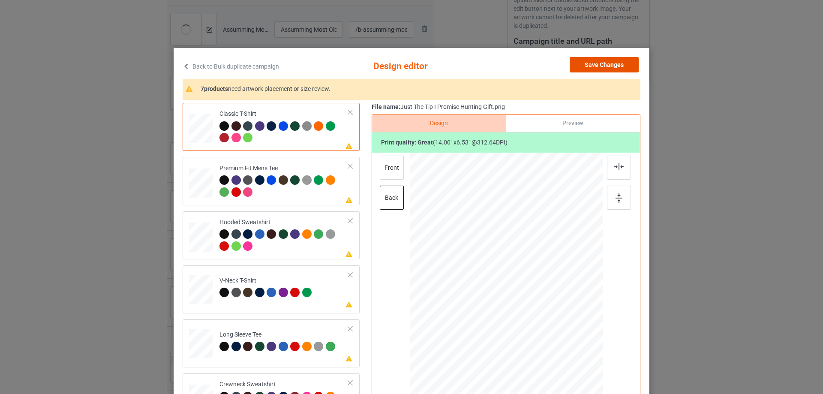
click at [613, 58] on button "Save Changes" at bounding box center [604, 64] width 69 height 15
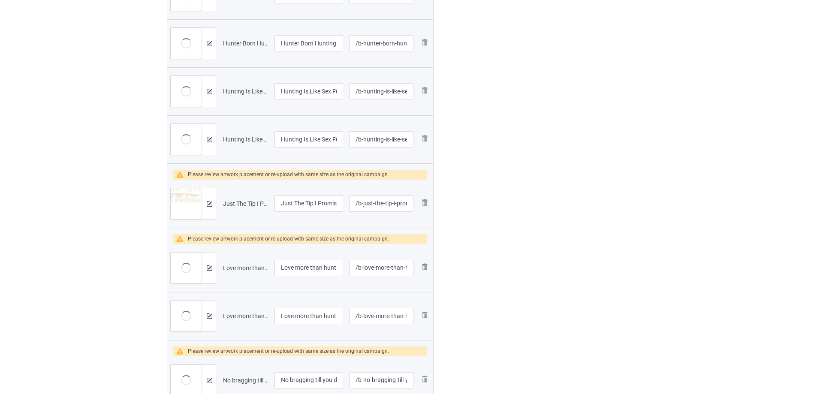
scroll to position [386, 0]
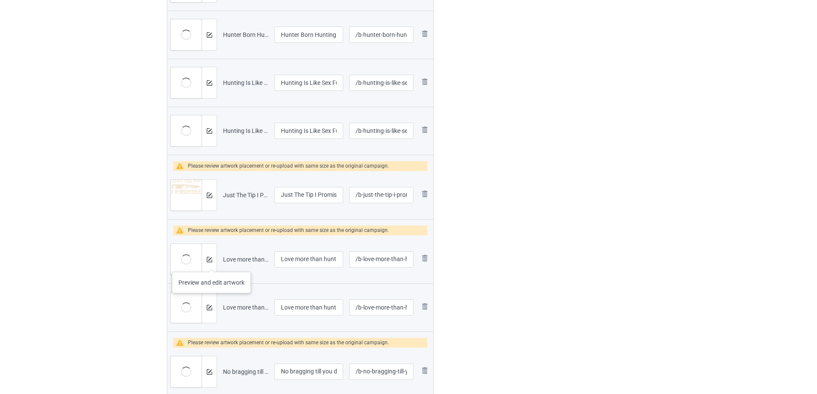
click at [211, 264] on div at bounding box center [209, 259] width 15 height 31
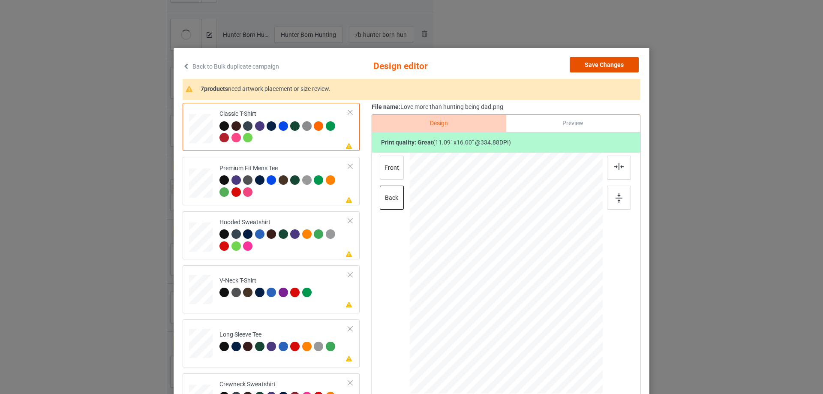
click at [586, 65] on button "Save Changes" at bounding box center [604, 64] width 69 height 15
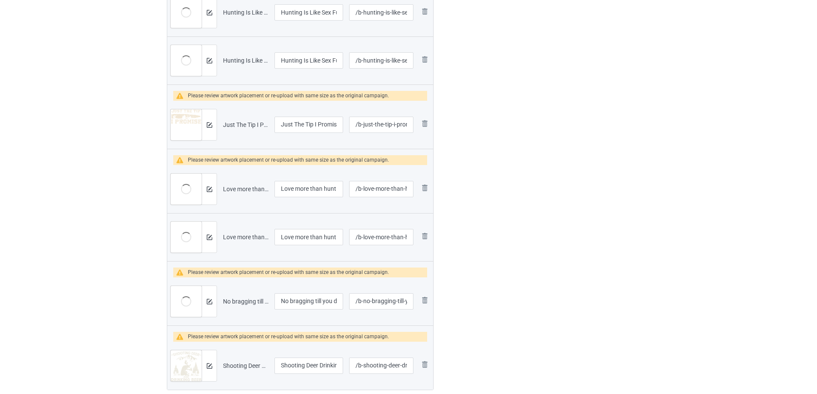
scroll to position [515, 0]
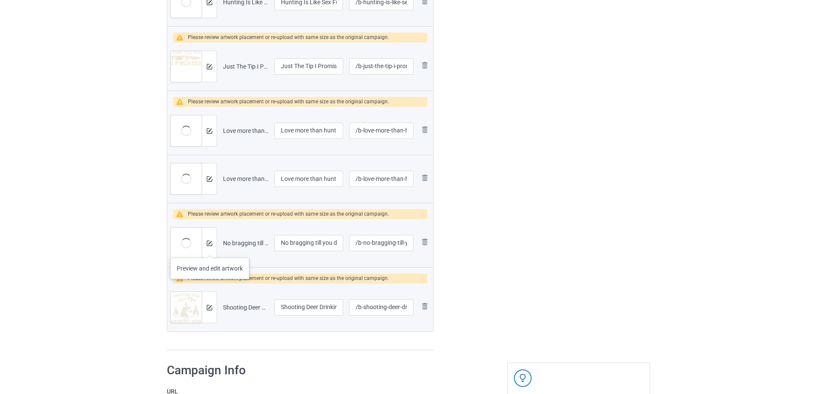
click at [210, 249] on div at bounding box center [209, 243] width 15 height 31
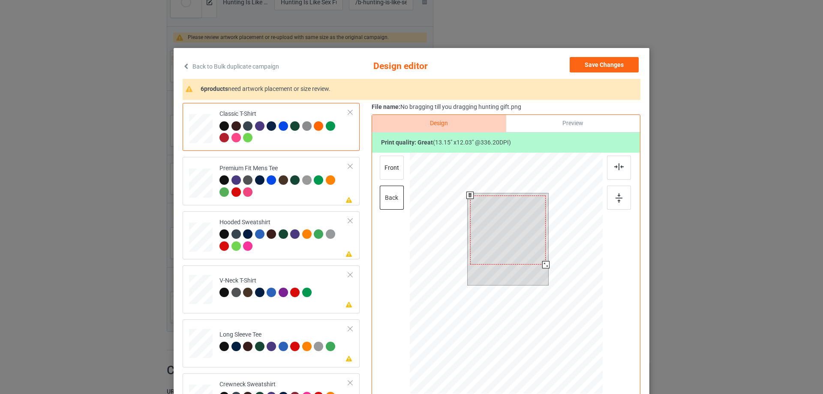
drag, startPoint x: 546, startPoint y: 268, endPoint x: 541, endPoint y: 268, distance: 4.7
click at [542, 268] on div at bounding box center [545, 264] width 7 height 7
click at [529, 237] on div at bounding box center [508, 230] width 76 height 69
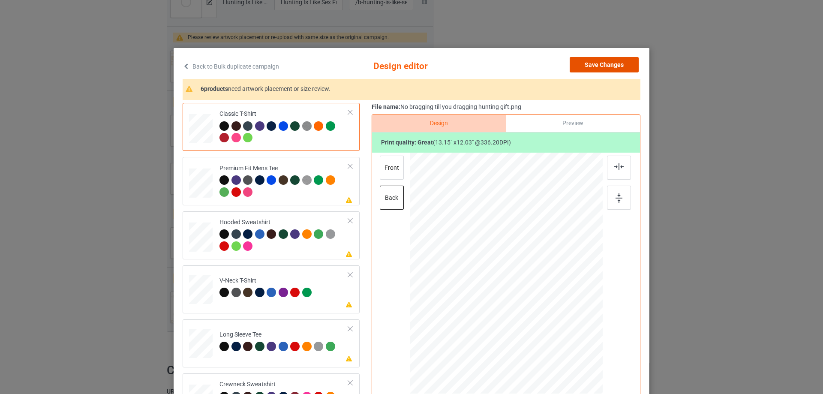
click at [600, 63] on button "Save Changes" at bounding box center [604, 64] width 69 height 15
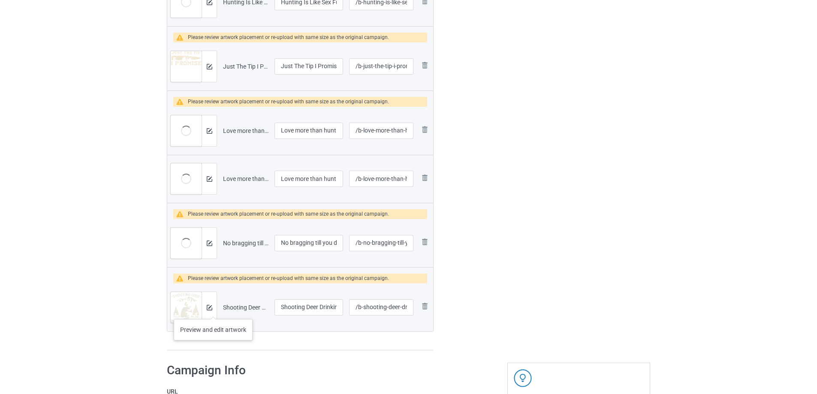
click at [213, 310] on div at bounding box center [209, 307] width 15 height 31
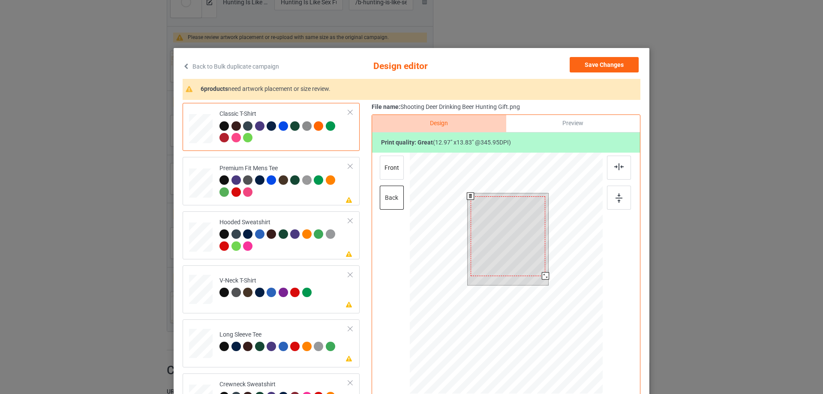
click at [542, 277] on div at bounding box center [545, 275] width 7 height 7
click at [525, 229] on div at bounding box center [508, 236] width 75 height 80
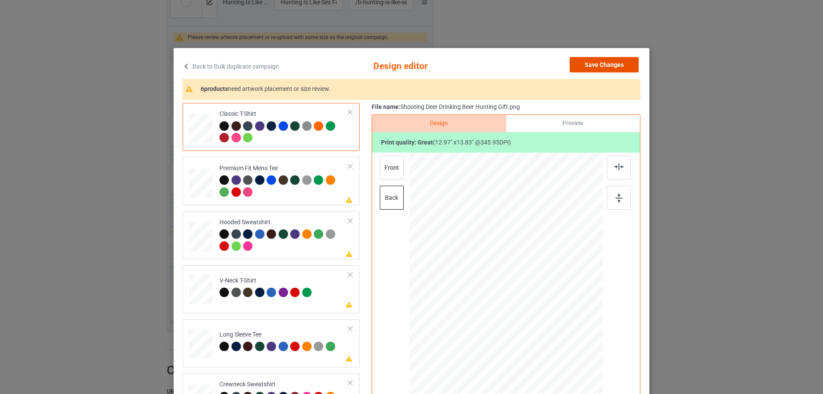
click at [605, 59] on button "Save Changes" at bounding box center [604, 64] width 69 height 15
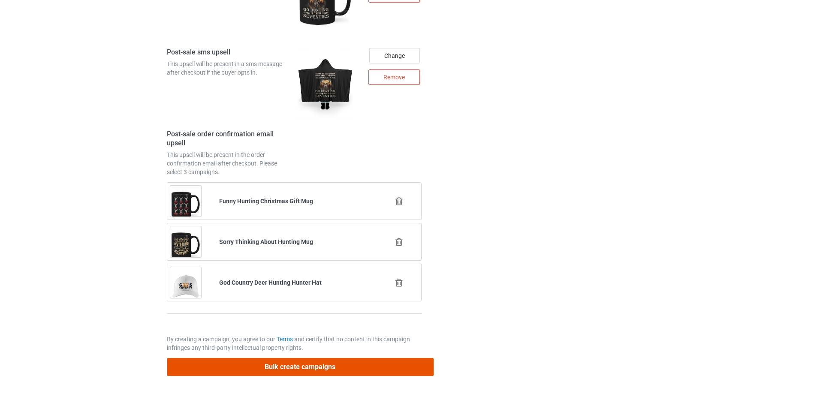
click at [255, 375] on button "Bulk create campaigns" at bounding box center [300, 367] width 267 height 18
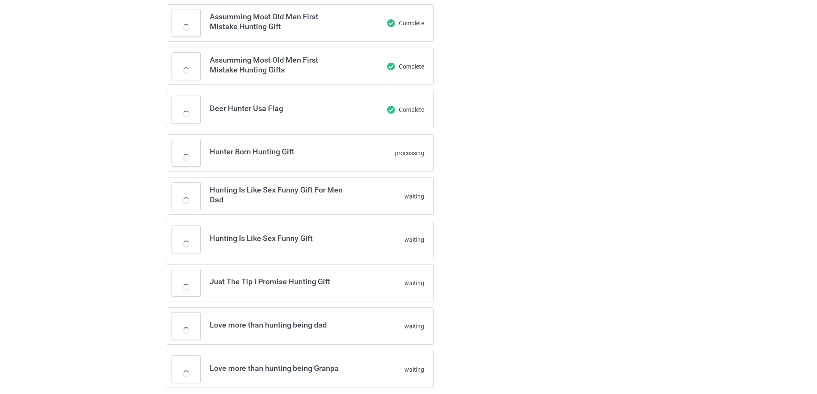
scroll to position [0, 0]
